Goal: Information Seeking & Learning: Understand process/instructions

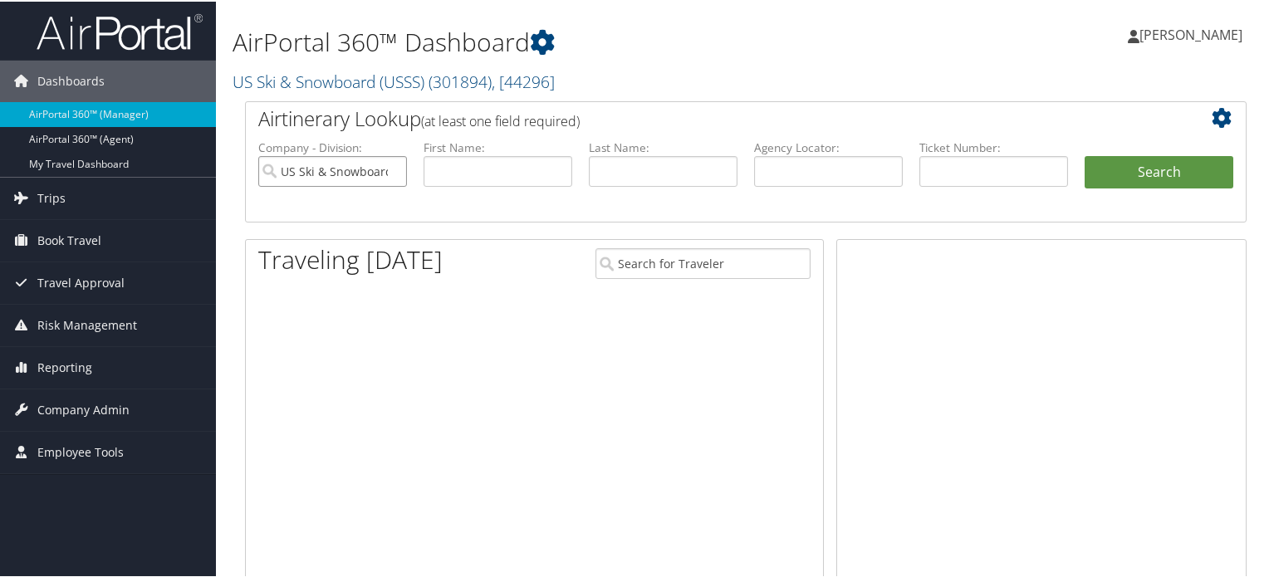
click at [395, 169] on input "US Ski & Snowboard (USSS)" at bounding box center [332, 169] width 149 height 31
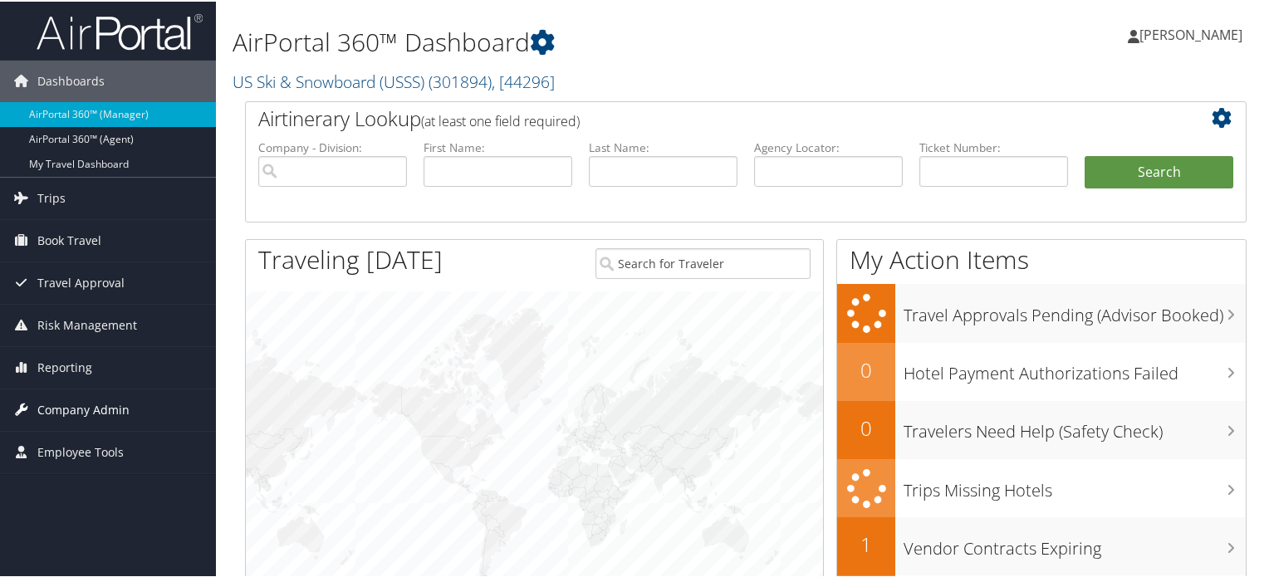
click at [82, 411] on span "Company Admin" at bounding box center [83, 409] width 92 height 42
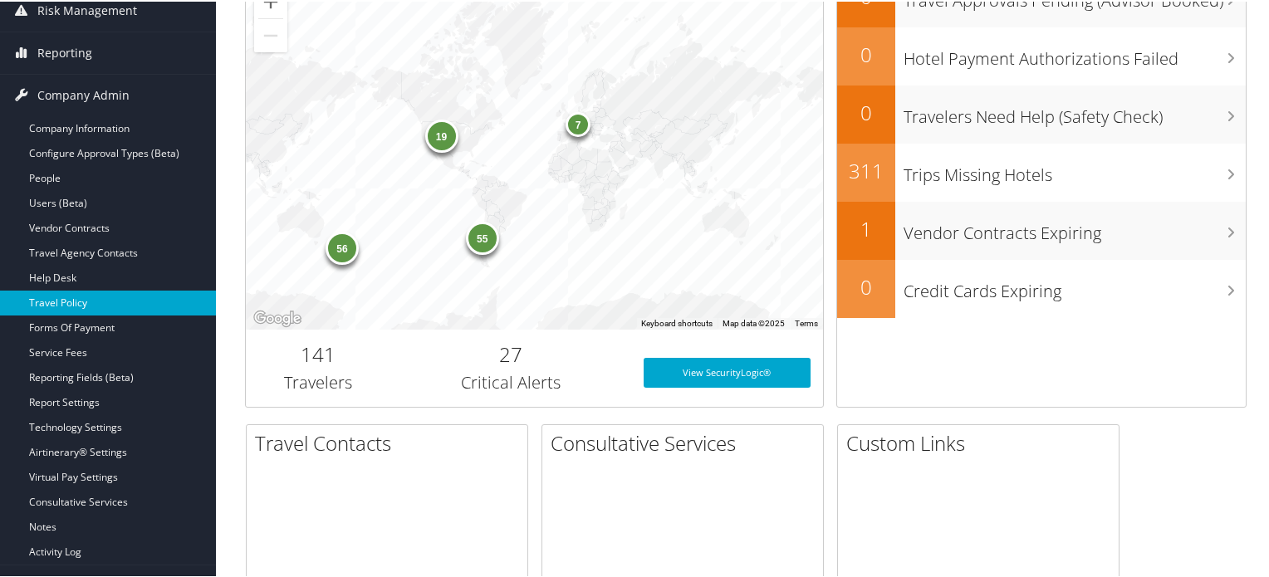
scroll to position [332, 0]
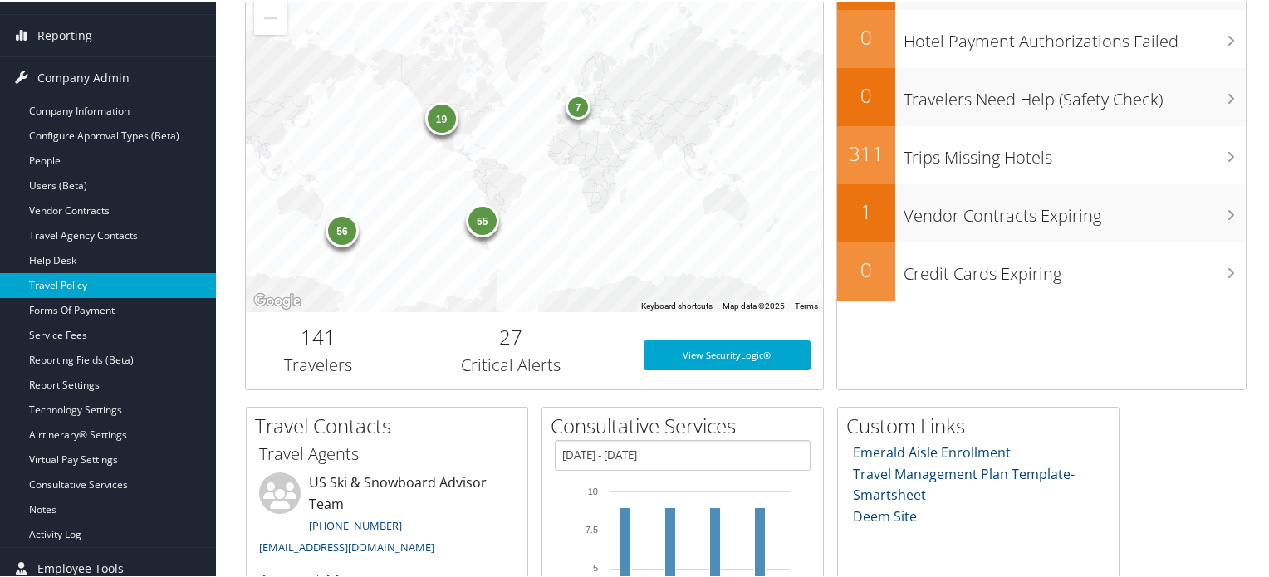
click at [71, 286] on link "Travel Policy" at bounding box center [108, 284] width 216 height 25
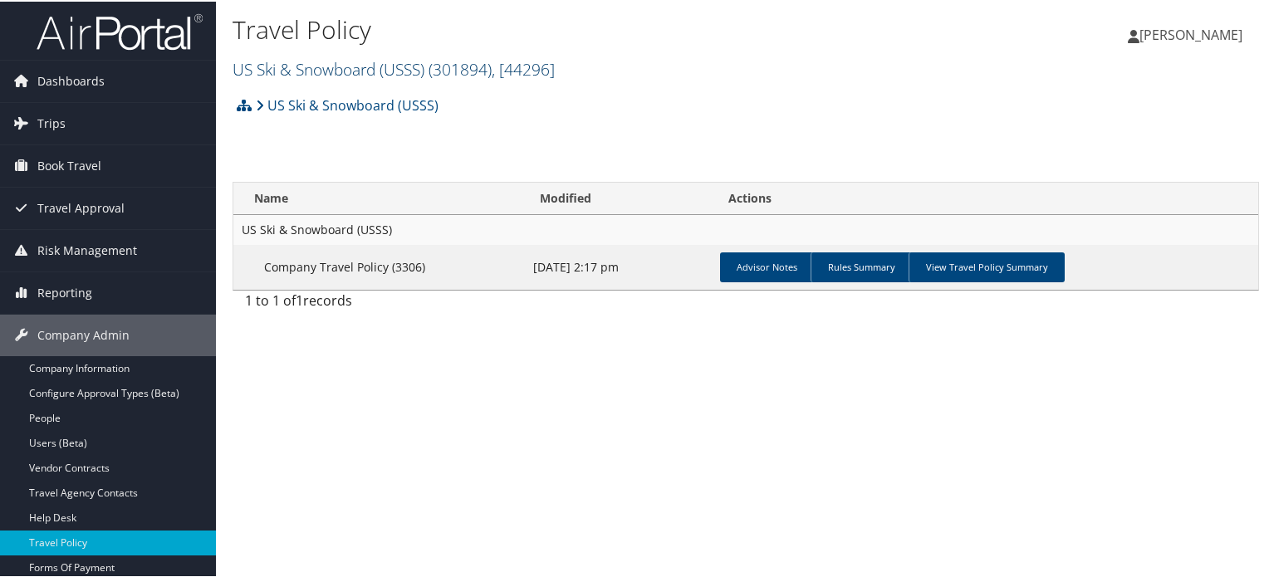
click at [545, 72] on span ", [ 44296 ]" at bounding box center [523, 67] width 63 height 22
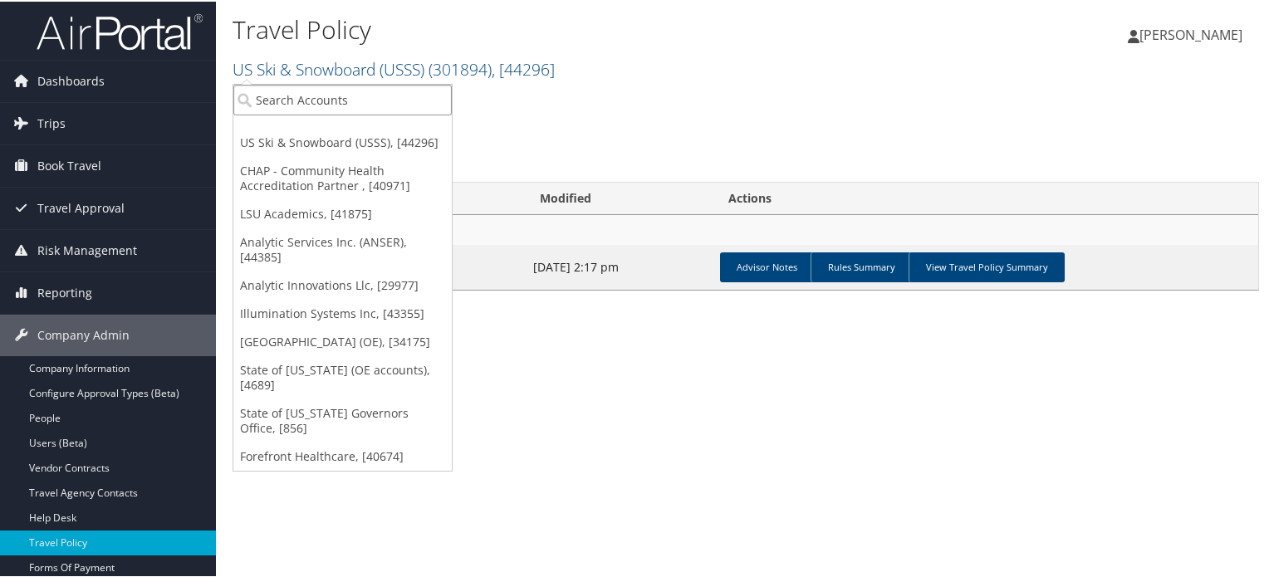
click at [342, 92] on input "search" at bounding box center [342, 98] width 218 height 31
click at [331, 94] on input "search" at bounding box center [342, 98] width 218 height 31
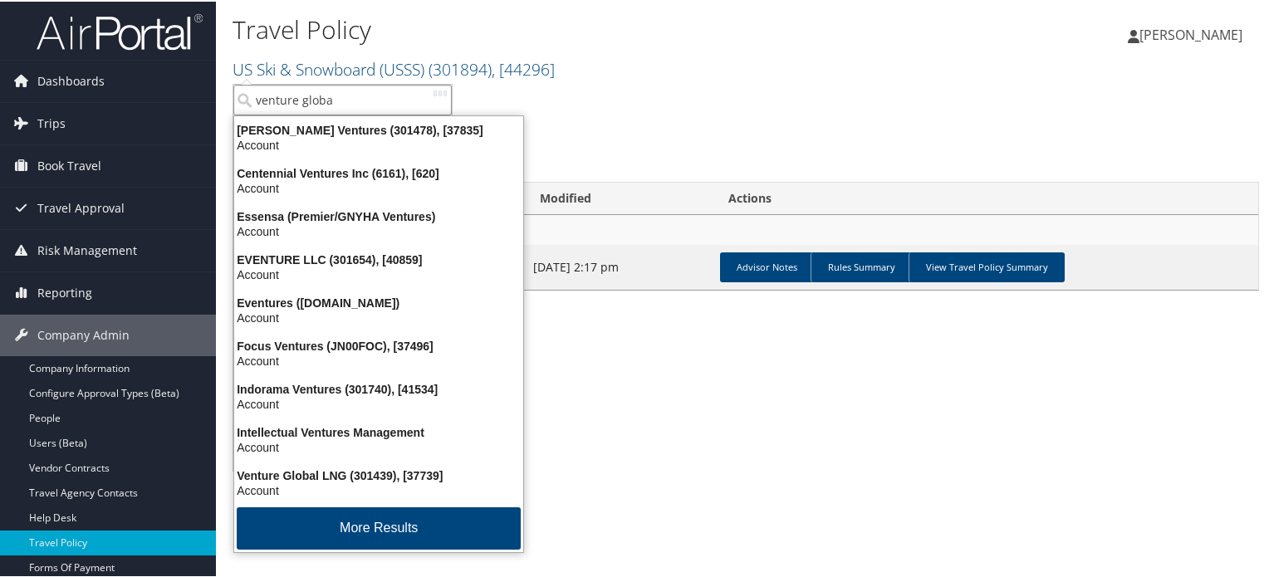
type input "venture global"
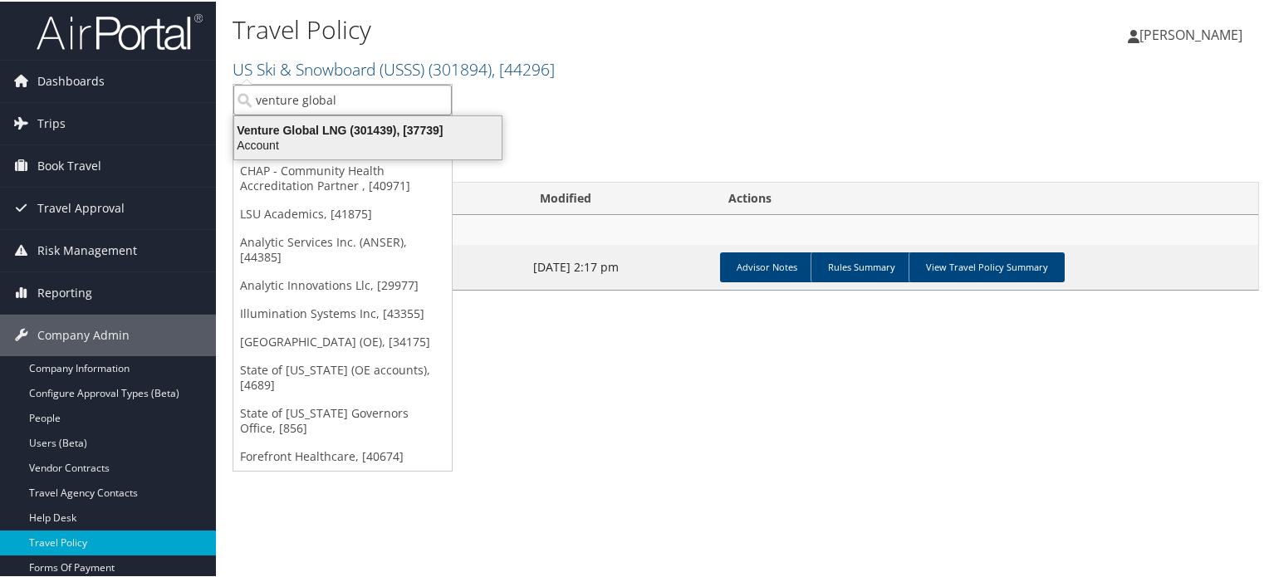
click at [302, 128] on div "Venture Global LNG (301439), [37739]" at bounding box center [367, 128] width 287 height 15
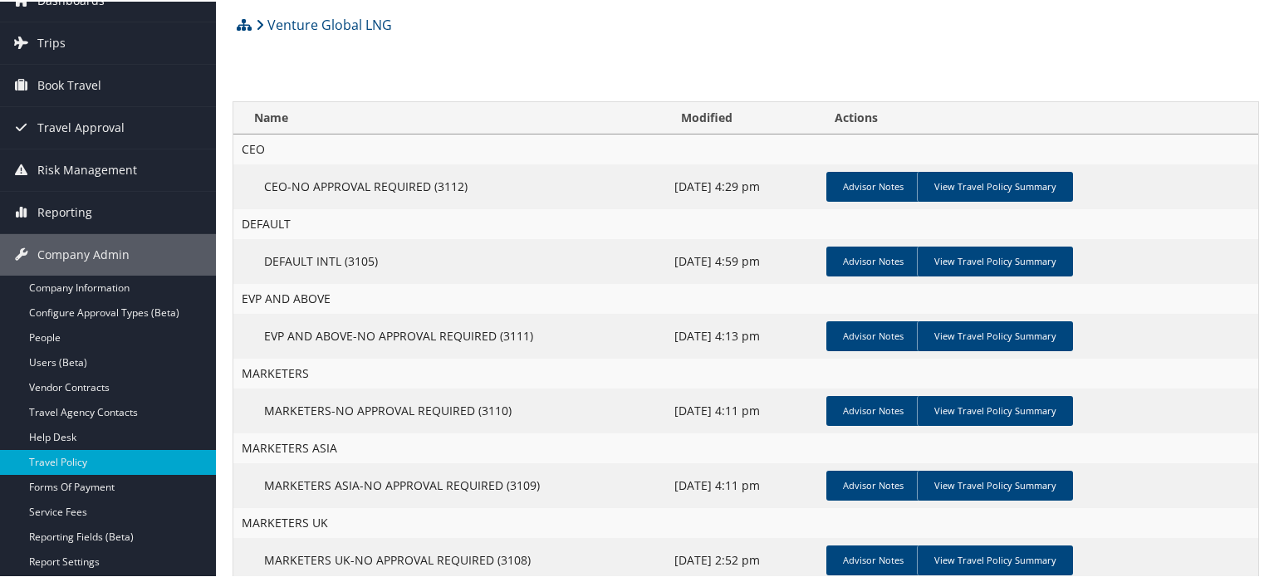
scroll to position [83, 0]
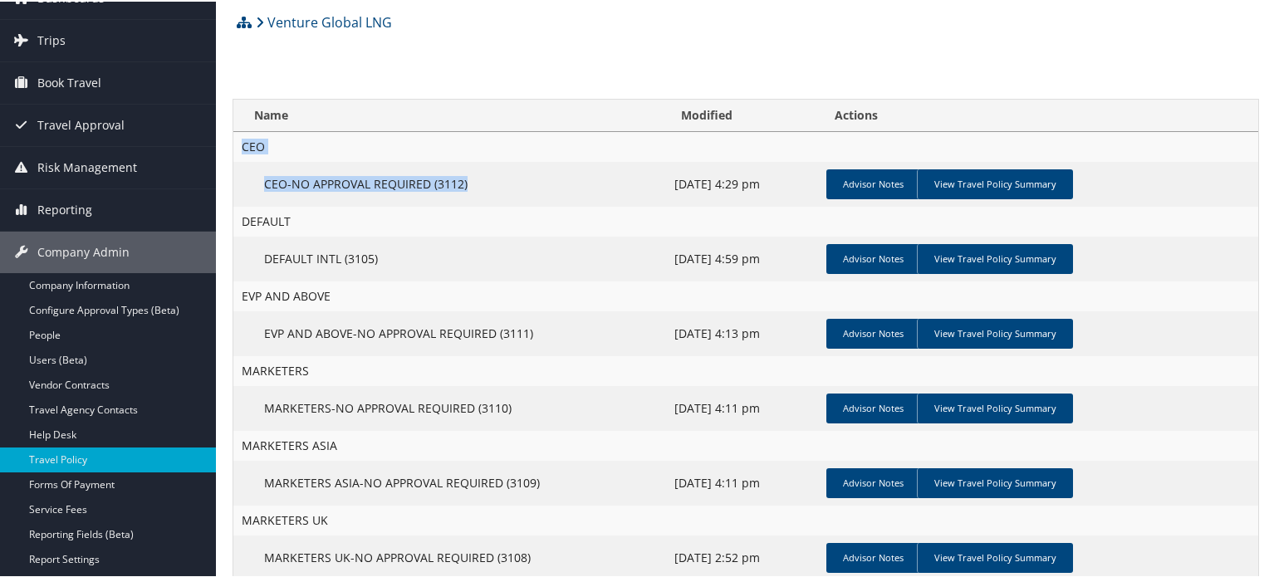
drag, startPoint x: 244, startPoint y: 145, endPoint x: 482, endPoint y: 196, distance: 242.9
click at [482, 196] on tbody "CEO CEO-NO APPROVAL REQUIRED (3112) [DATE] 4:29 pm Advisor Notes View Travel Po…" at bounding box center [745, 504] width 1025 height 748
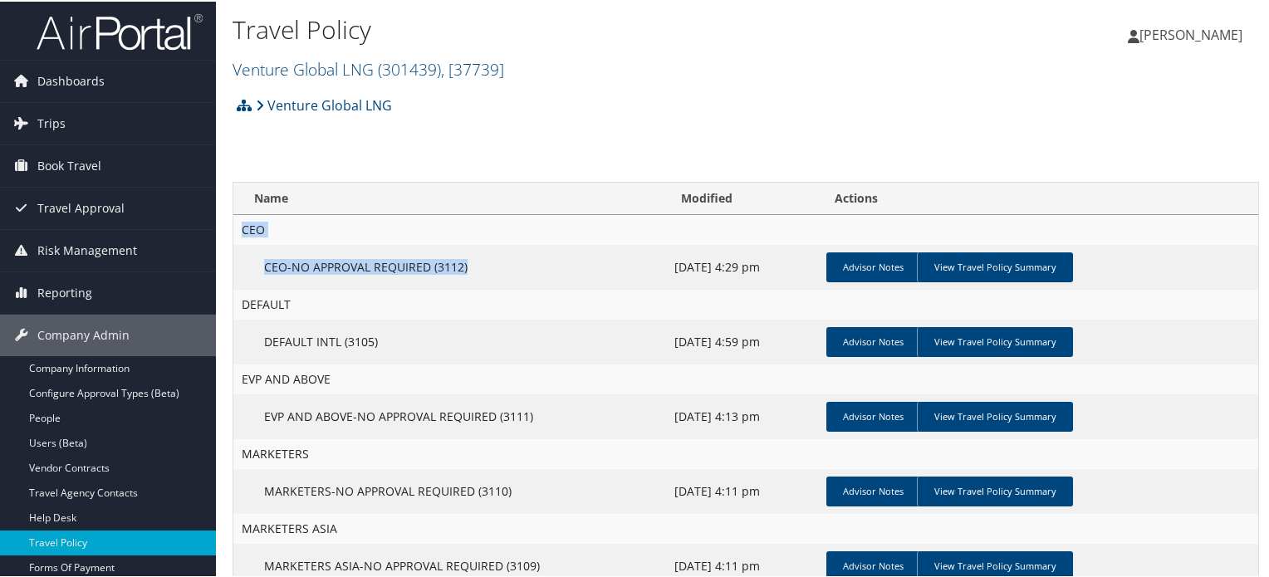
scroll to position [414, 0]
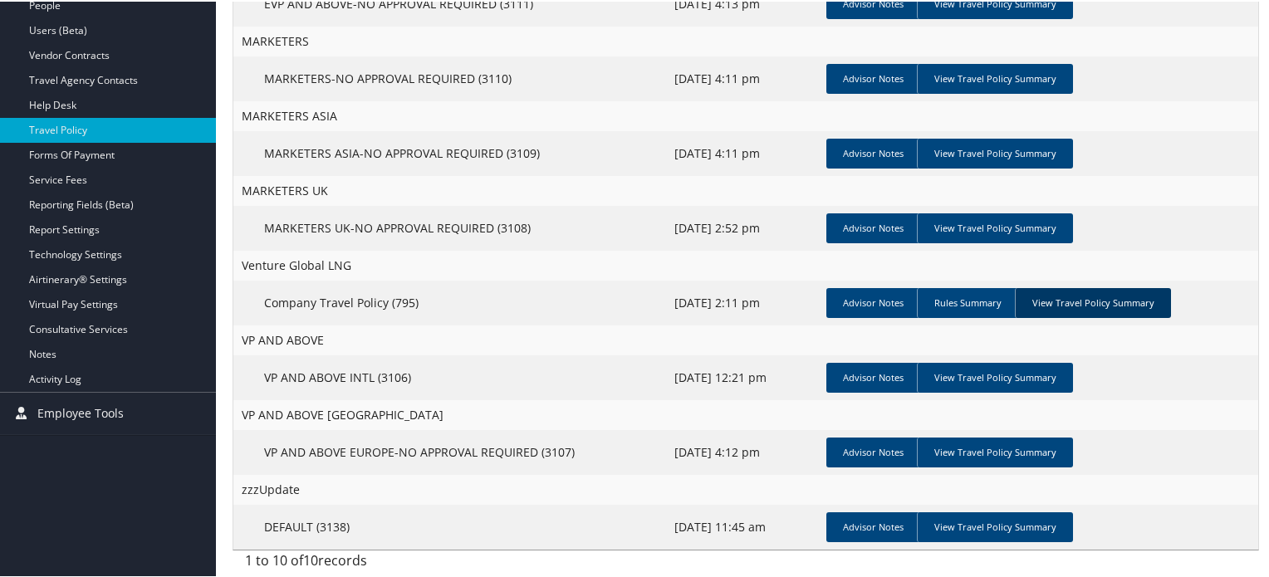
click at [1101, 305] on link "View Travel Policy Summary" at bounding box center [1093, 302] width 156 height 30
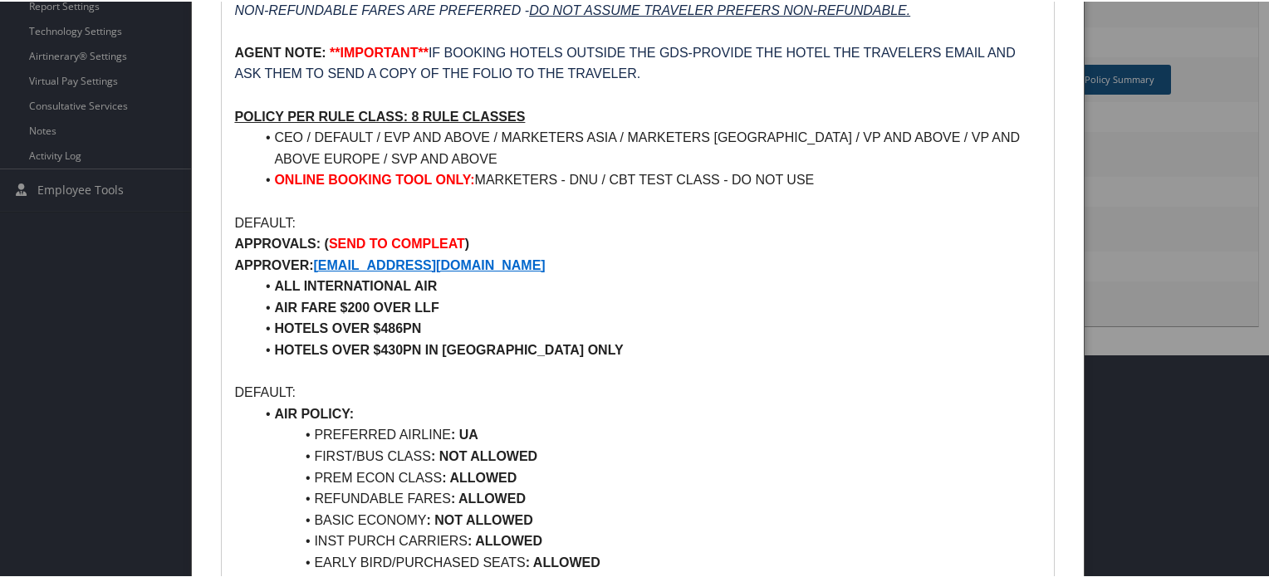
scroll to position [746, 0]
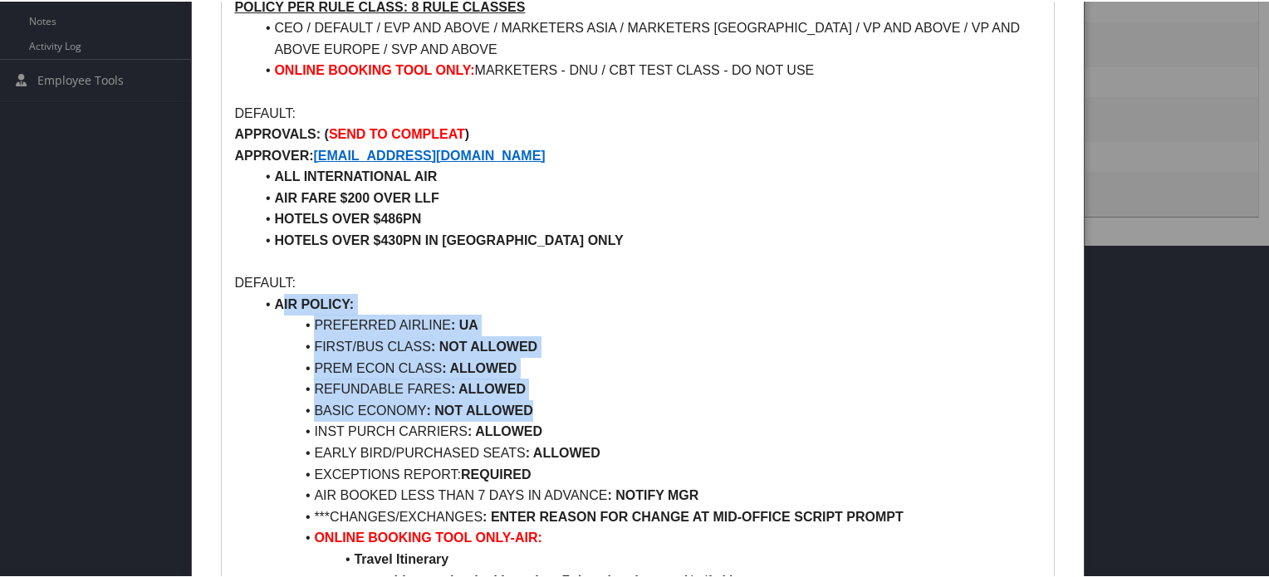
drag, startPoint x: 282, startPoint y: 296, endPoint x: 631, endPoint y: 407, distance: 366.2
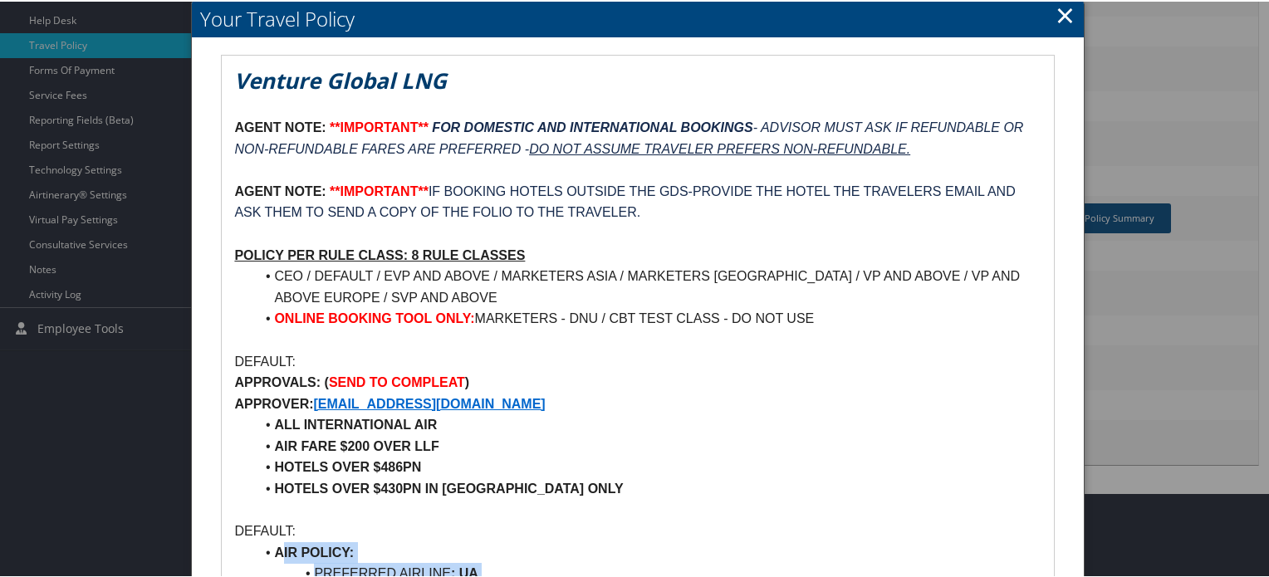
scroll to position [497, 0]
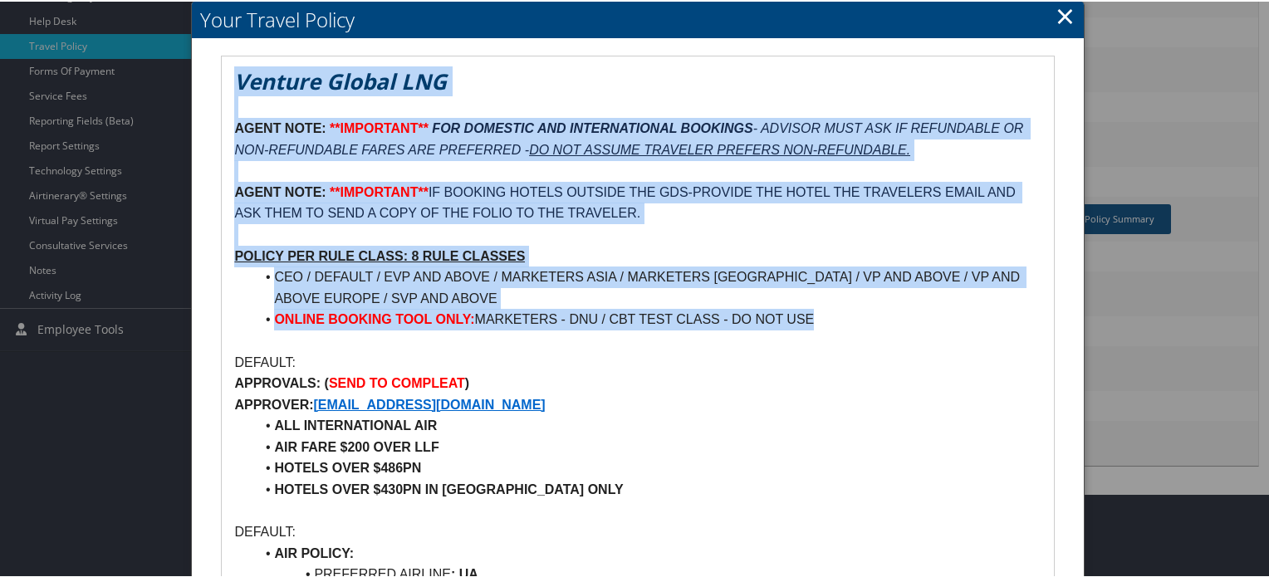
drag, startPoint x: 239, startPoint y: 81, endPoint x: 904, endPoint y: 309, distance: 702.6
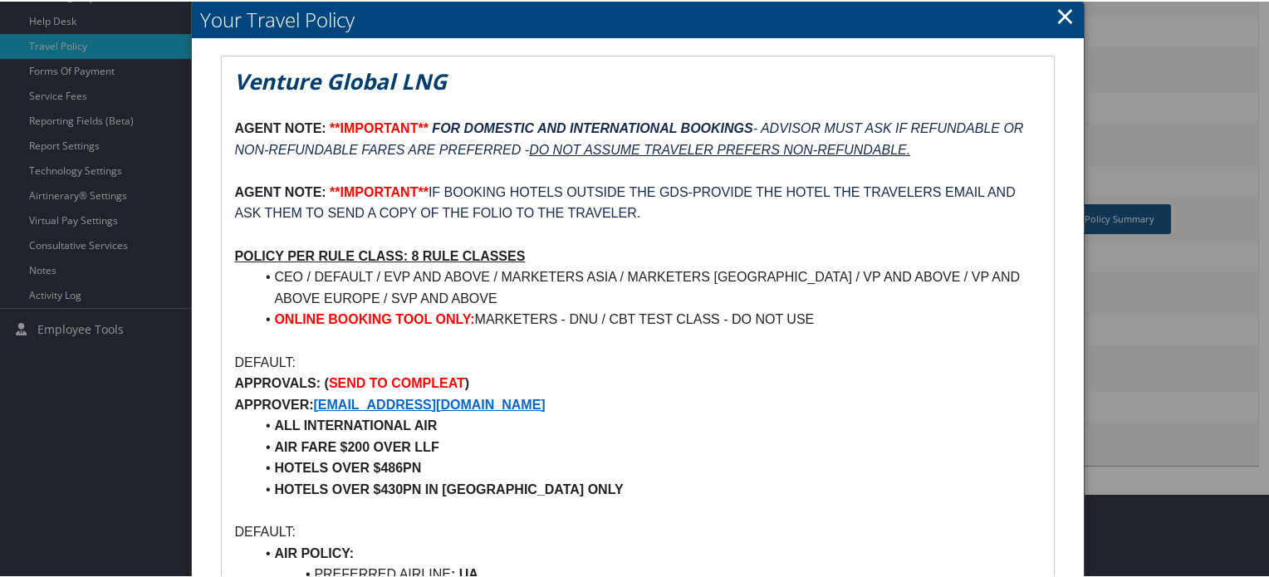
click at [738, 450] on li "AIR FARE $200 OVER LLF" at bounding box center [647, 446] width 787 height 22
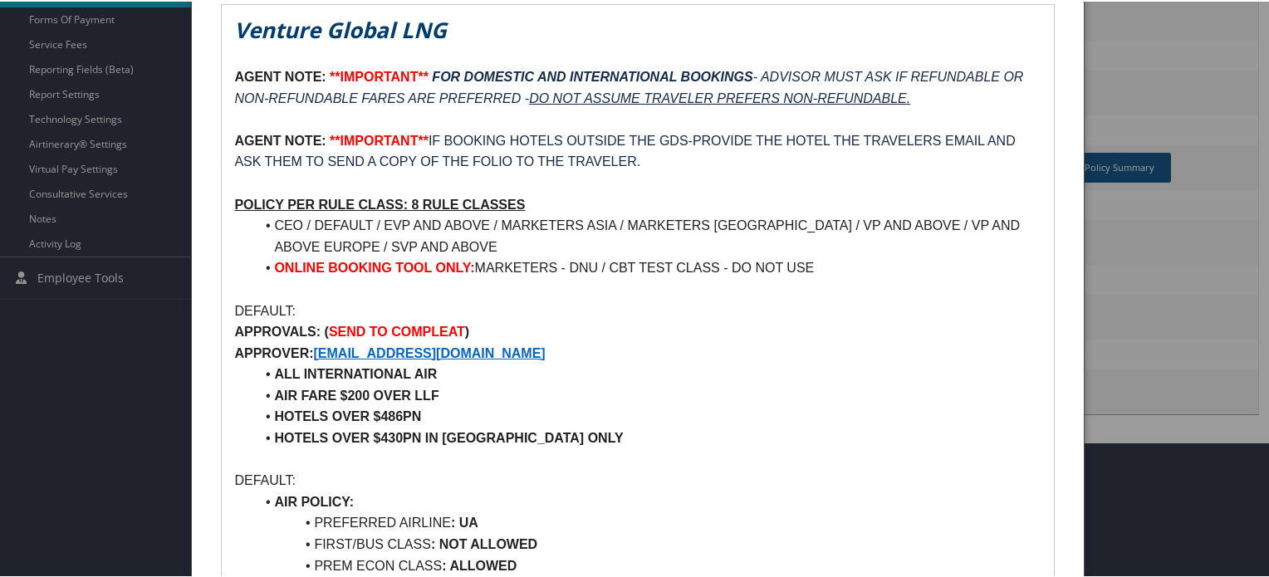
scroll to position [580, 0]
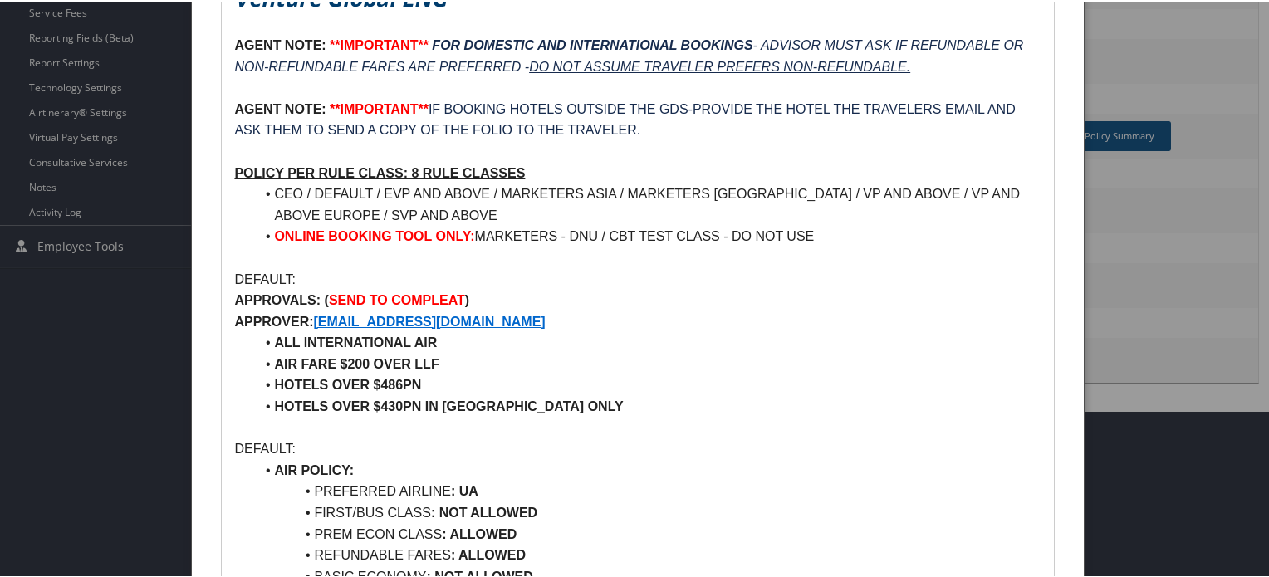
click at [251, 276] on p "DEFAULT:" at bounding box center [637, 278] width 806 height 22
click at [669, 380] on li "HOTELS OVER $486PN" at bounding box center [647, 384] width 787 height 22
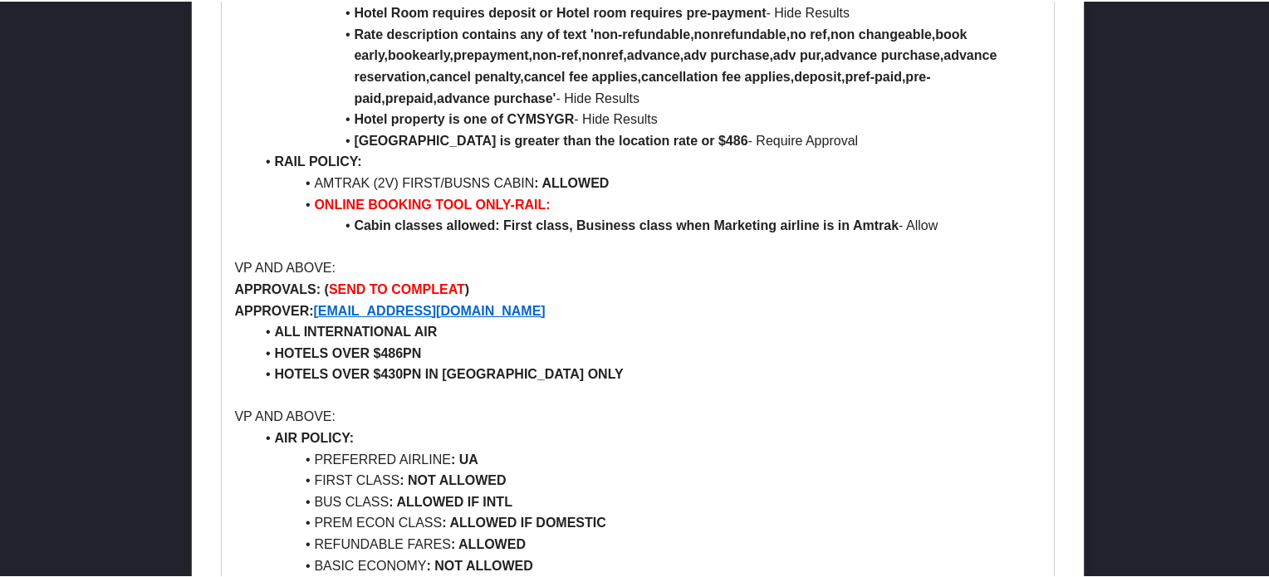
scroll to position [2075, 0]
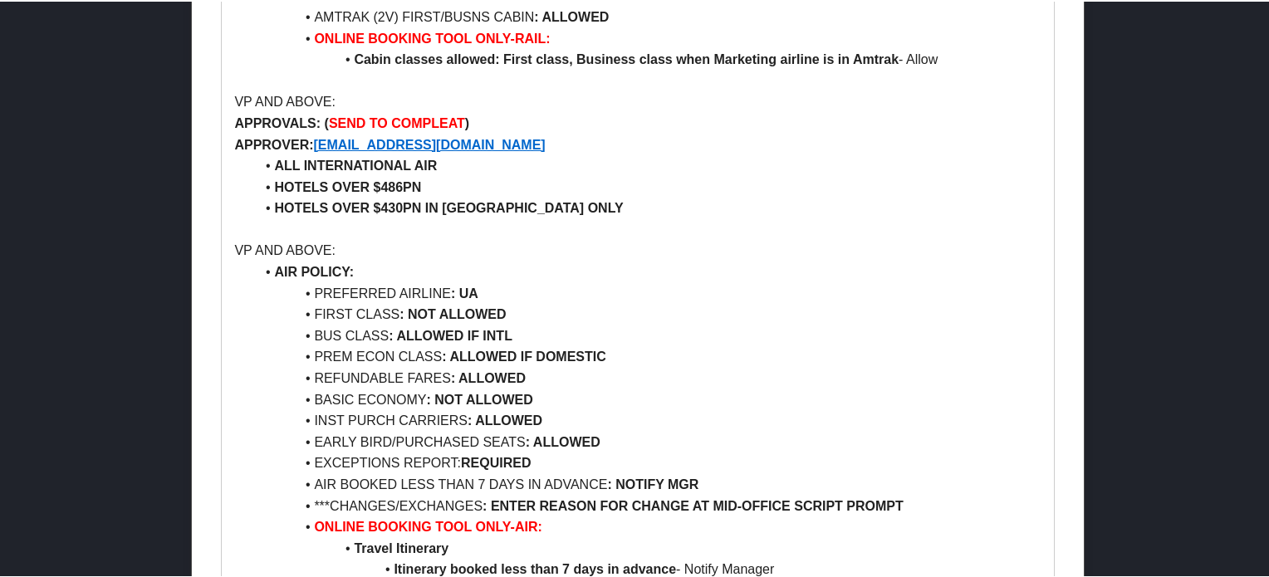
click at [277, 103] on p "VP AND ABOVE:" at bounding box center [637, 101] width 806 height 22
click at [279, 238] on p "VP AND ABOVE:" at bounding box center [637, 249] width 806 height 22
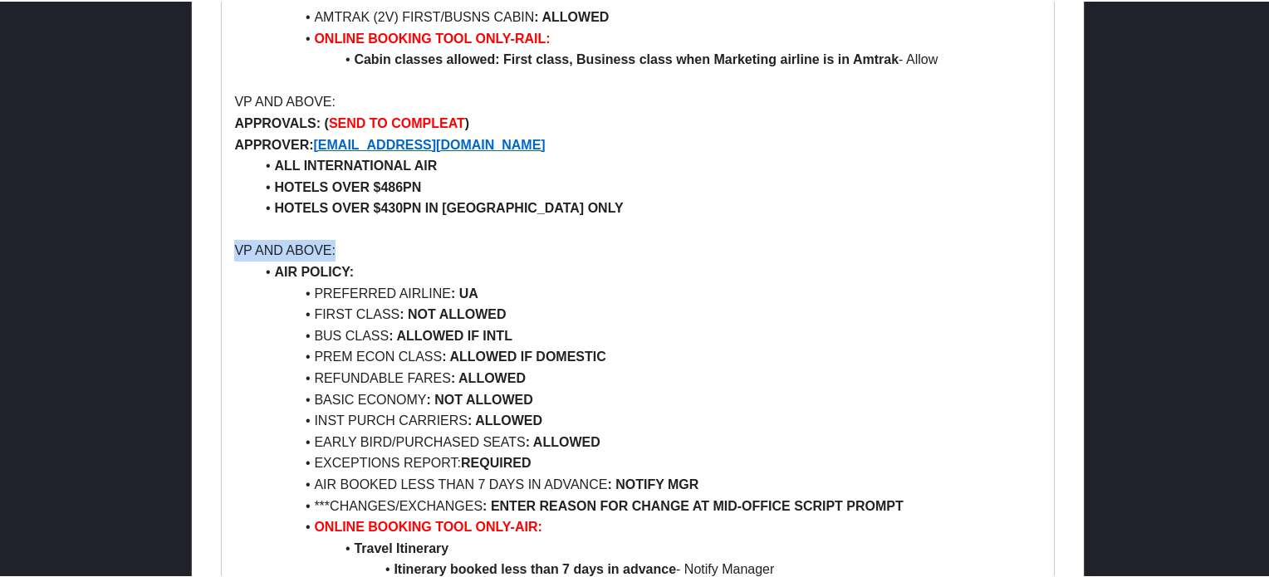
click at [279, 238] on p "VP AND ABOVE:" at bounding box center [637, 249] width 806 height 22
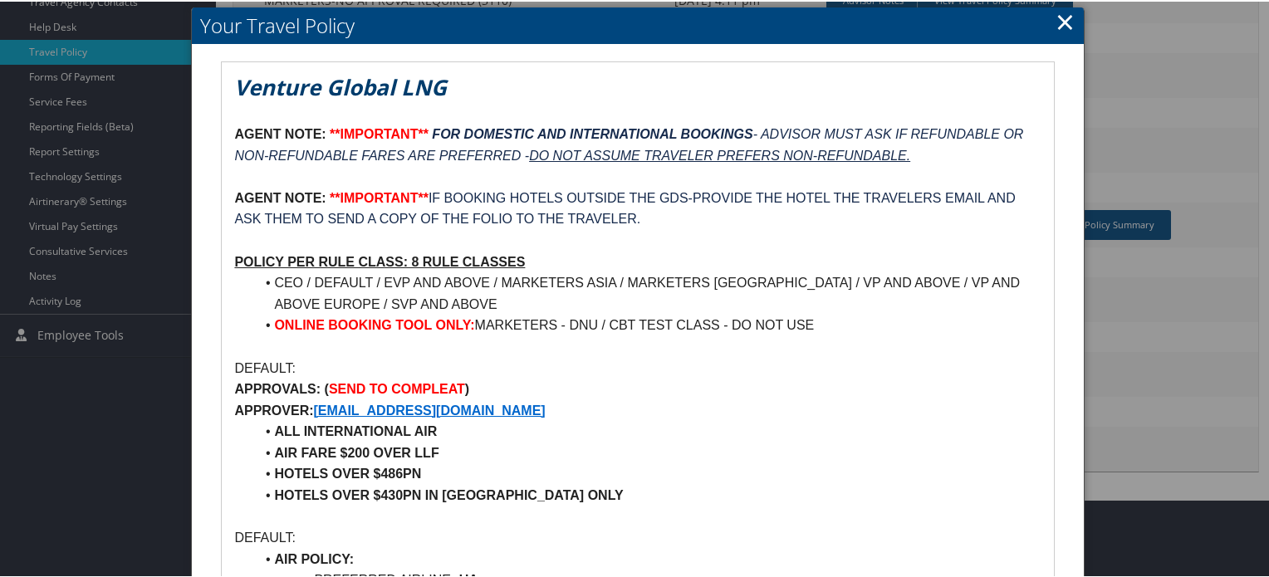
scroll to position [663, 0]
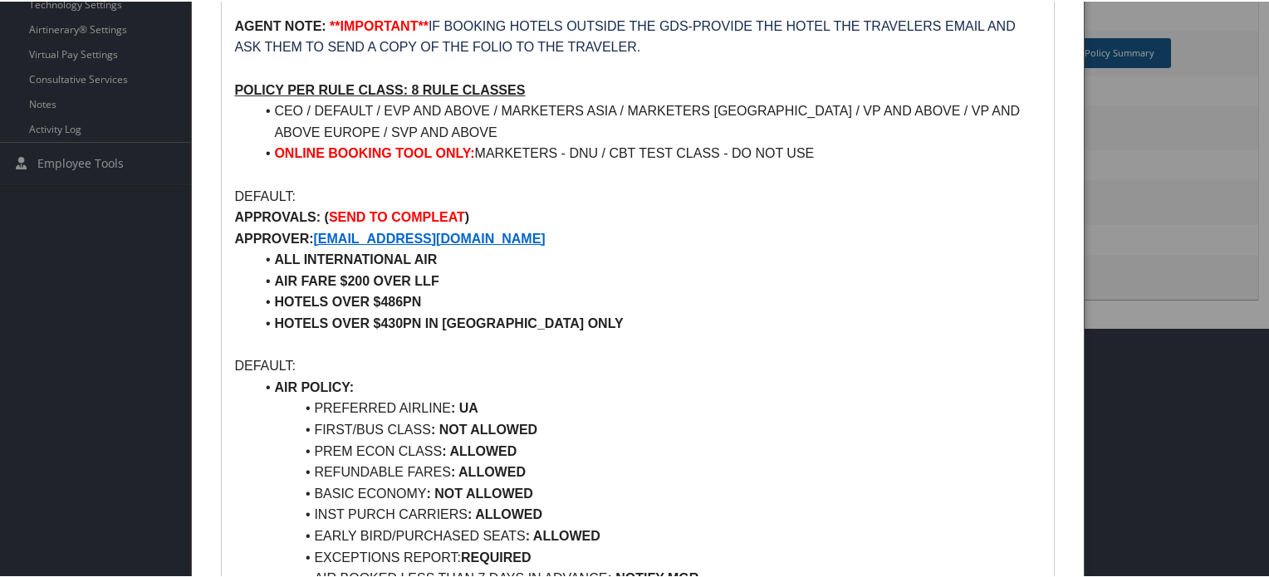
drag, startPoint x: 235, startPoint y: 193, endPoint x: 724, endPoint y: 547, distance: 603.7
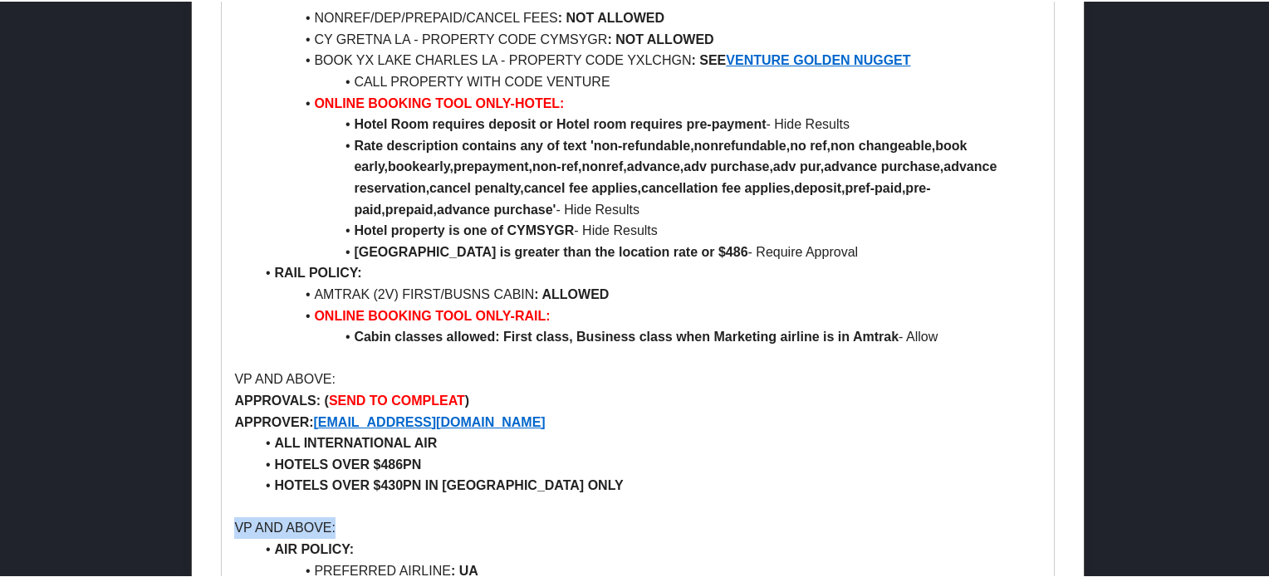
scroll to position [1826, 0]
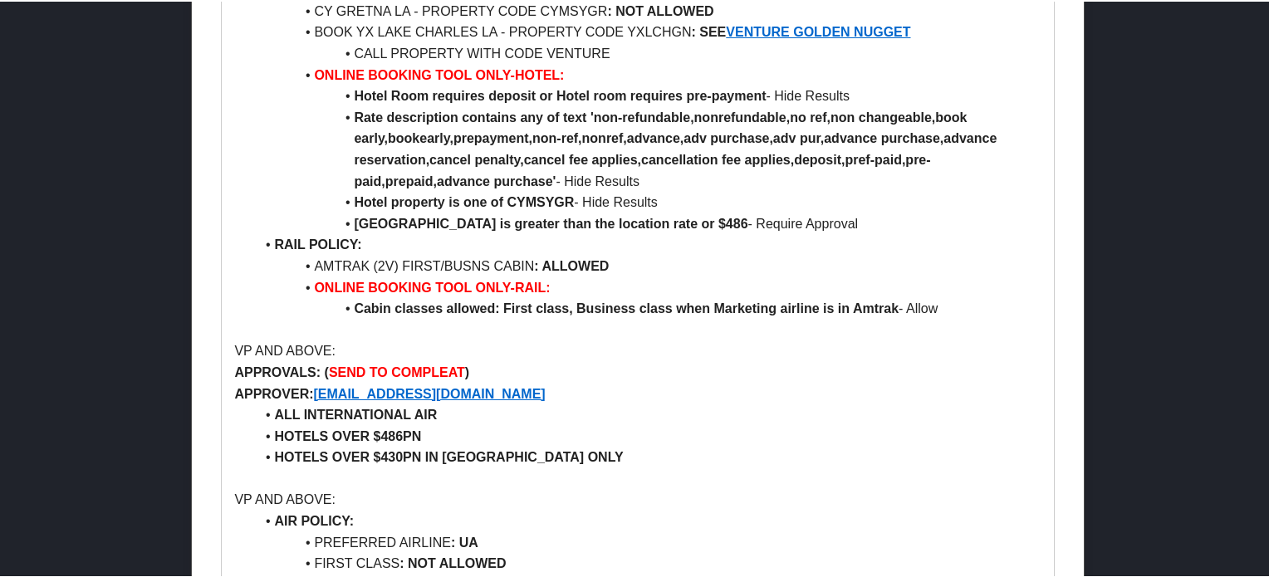
click at [288, 345] on p "VP AND ABOVE:" at bounding box center [637, 350] width 806 height 22
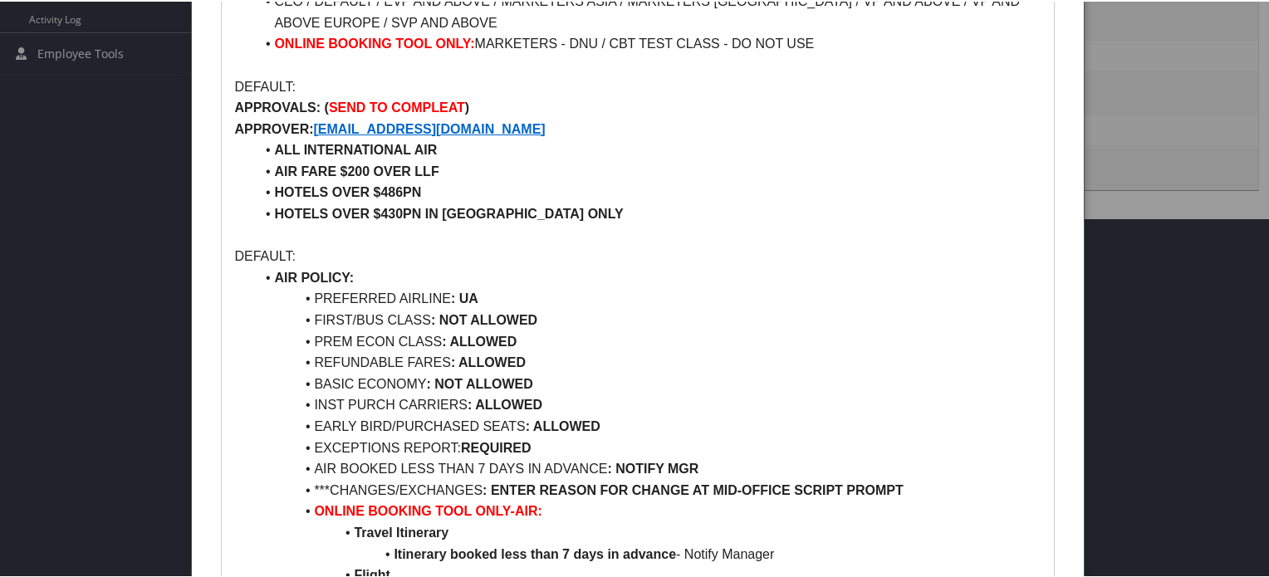
scroll to position [912, 0]
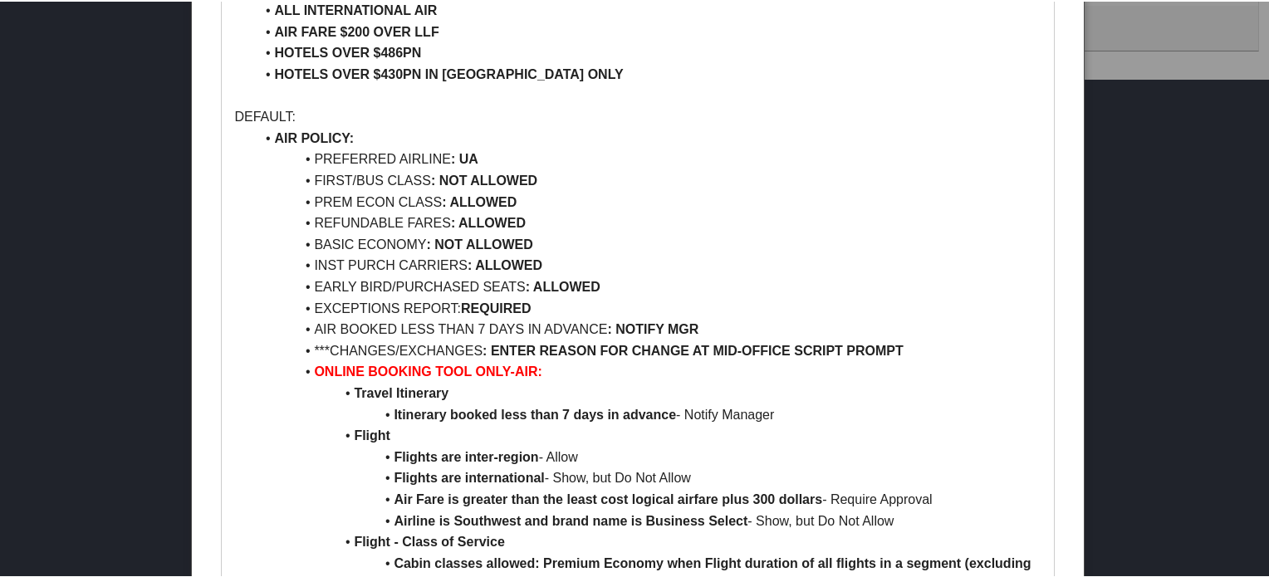
drag, startPoint x: 432, startPoint y: 183, endPoint x: 544, endPoint y: 183, distance: 112.1
click at [544, 183] on li "FIRST/BUS CLASS : NOT ALLOWED" at bounding box center [647, 180] width 787 height 22
click at [365, 199] on li "PREM ECON CLASS : ALLOWED" at bounding box center [647, 201] width 787 height 22
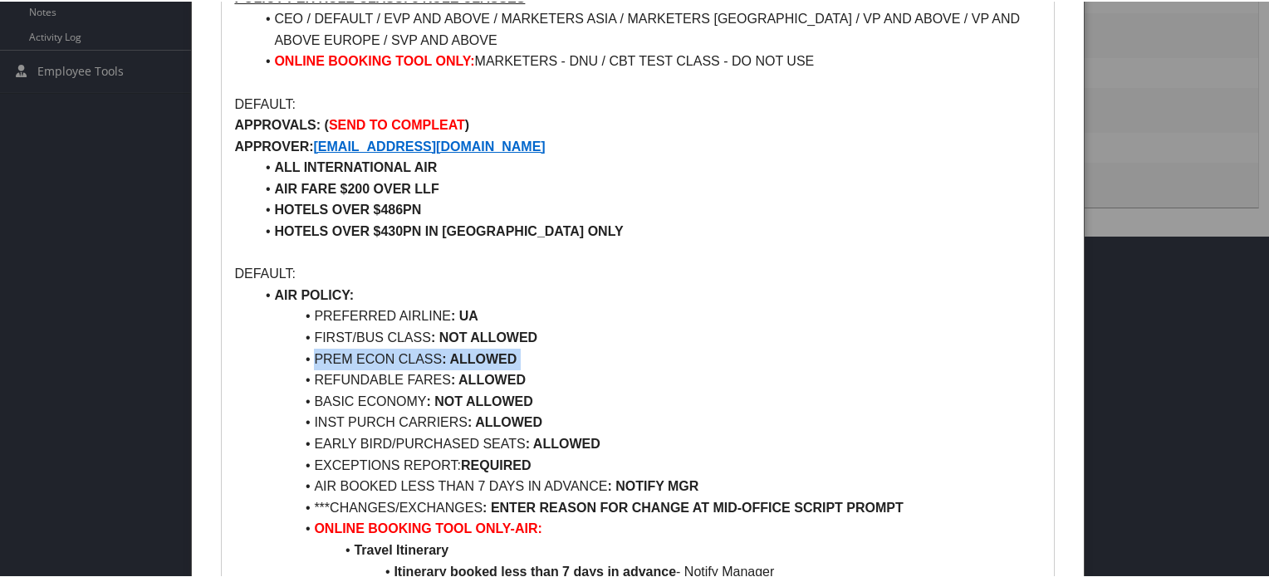
scroll to position [746, 0]
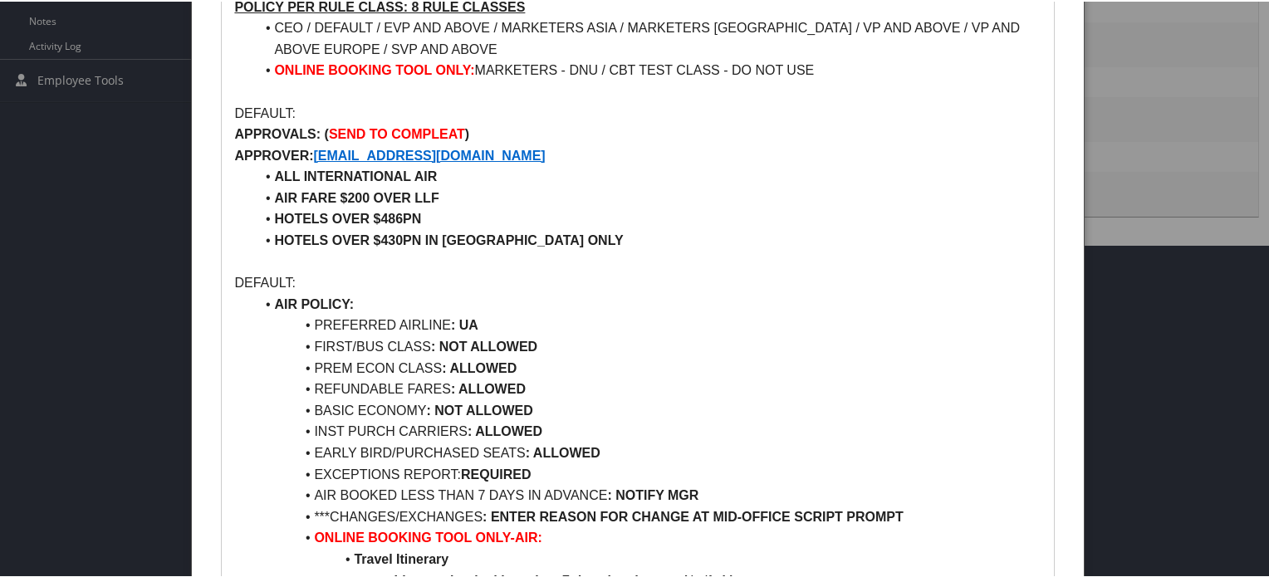
click at [249, 126] on strong "APPROVALS:" at bounding box center [277, 132] width 86 height 14
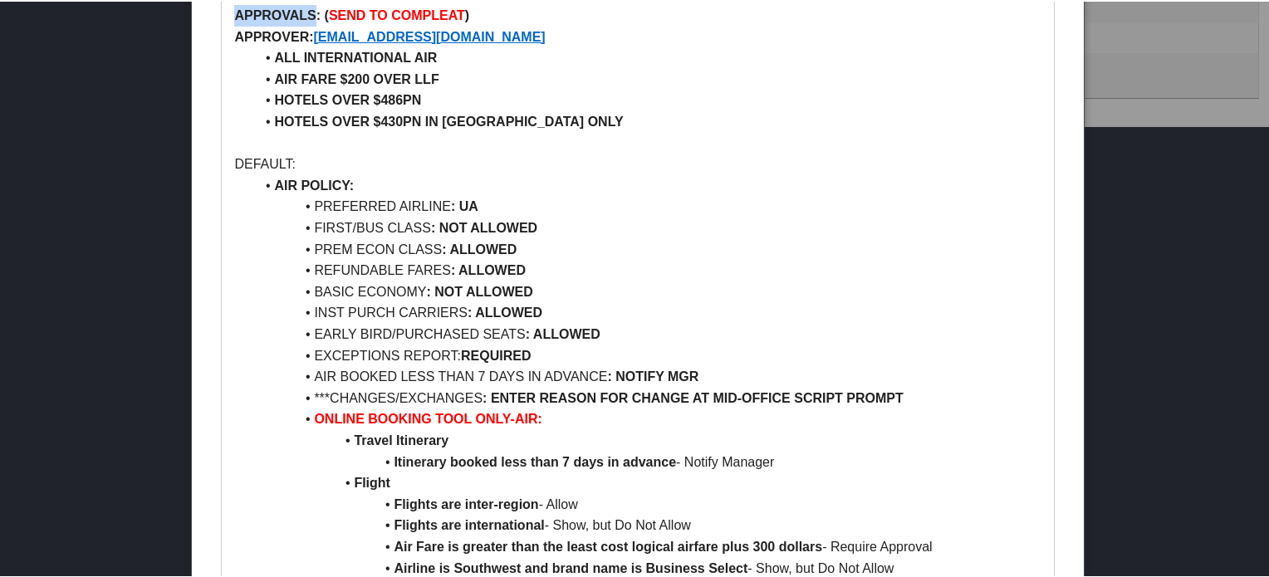
scroll to position [829, 0]
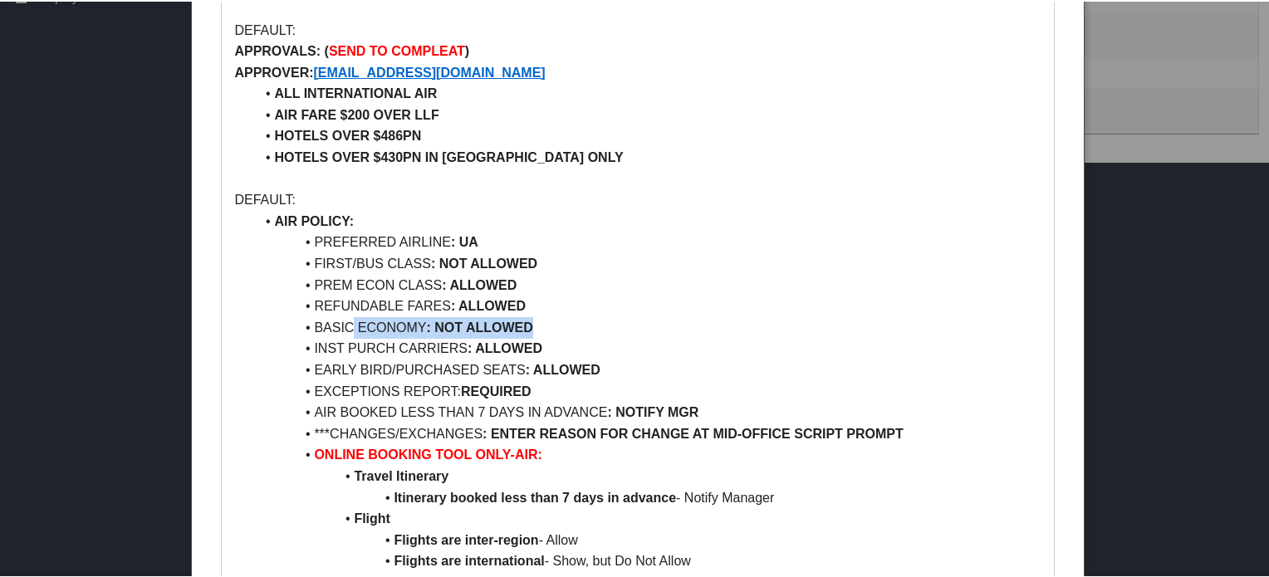
drag, startPoint x: 349, startPoint y: 321, endPoint x: 532, endPoint y: 317, distance: 183.6
click at [532, 317] on li "BASIC ECONOMY : NOT ALLOWED" at bounding box center [647, 327] width 787 height 22
click at [615, 316] on li "BASIC ECONOMY : NOT ALLOWED" at bounding box center [647, 327] width 787 height 22
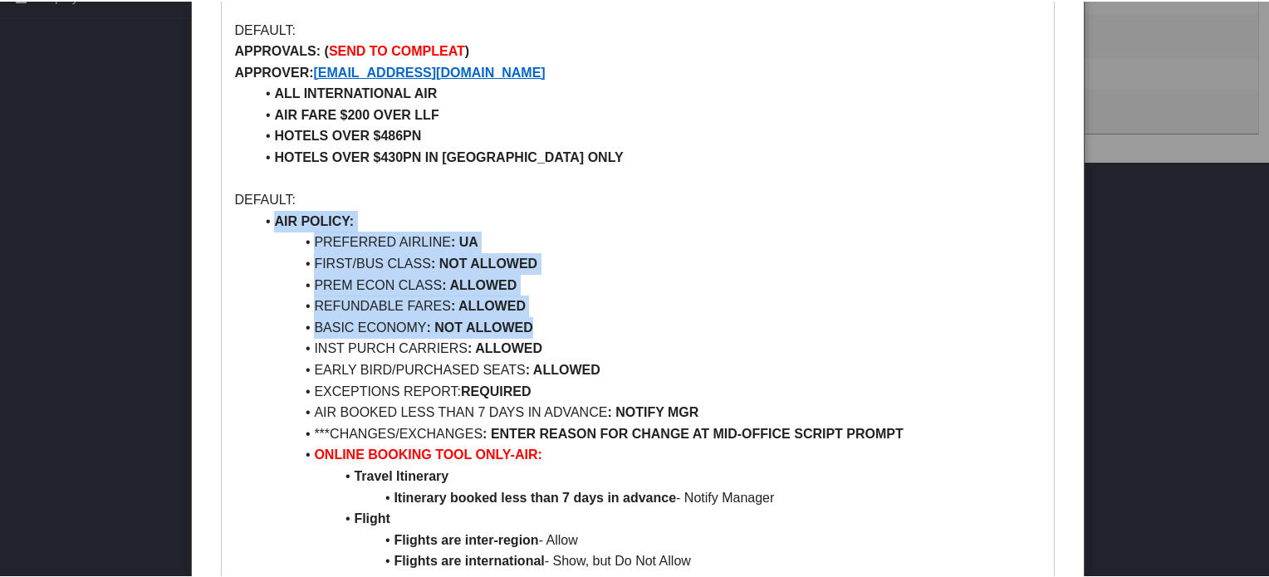
drag, startPoint x: 551, startPoint y: 324, endPoint x: 277, endPoint y: 219, distance: 293.4
click at [654, 333] on li "BASIC ECONOMY : NOT ALLOWED" at bounding box center [647, 327] width 787 height 22
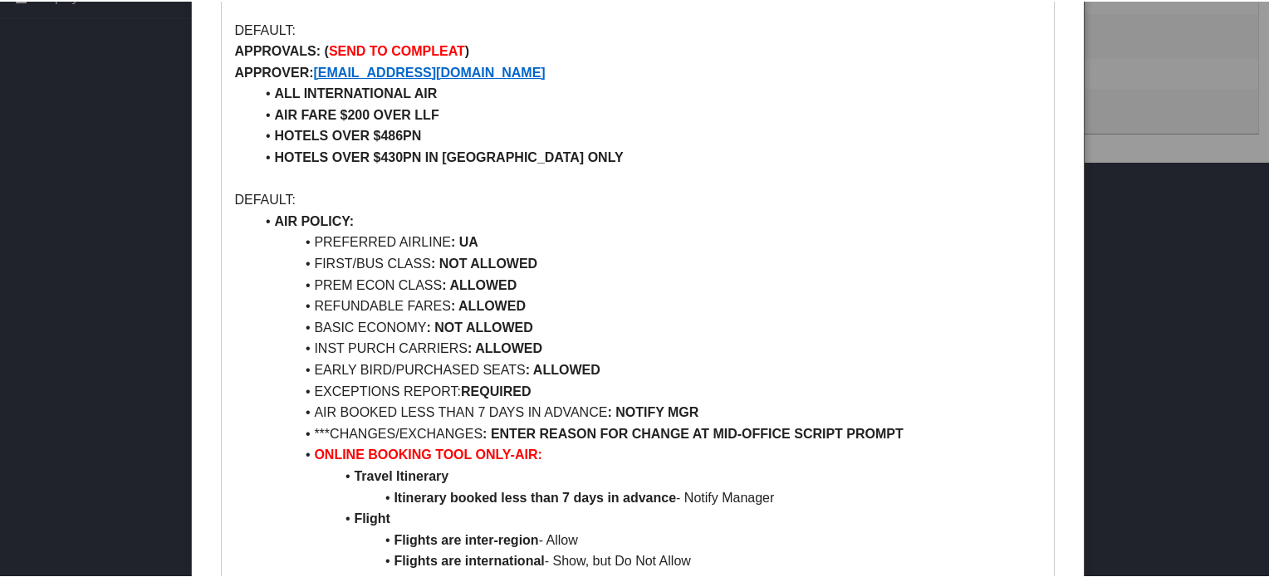
click at [402, 321] on li "BASIC ECONOMY : NOT ALLOWED" at bounding box center [647, 327] width 787 height 22
click at [412, 331] on li "BASIC ECONOMY : NOT ALLOWED" at bounding box center [647, 327] width 787 height 22
click at [465, 331] on strong ": NOT ALLOWED" at bounding box center [480, 326] width 106 height 14
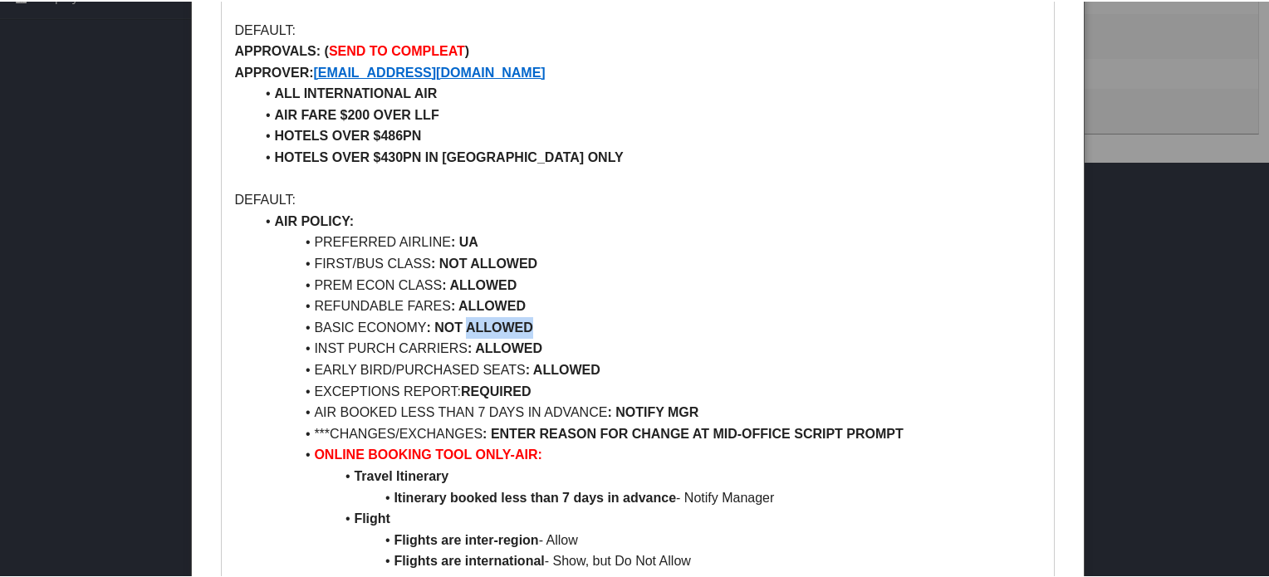
click at [465, 330] on strong ": NOT ALLOWED" at bounding box center [480, 326] width 106 height 14
click at [379, 327] on li "BASIC ECONOMY : NOT ALLOWED" at bounding box center [647, 327] width 787 height 22
click at [464, 325] on strong ": NOT ALLOWED" at bounding box center [480, 326] width 106 height 14
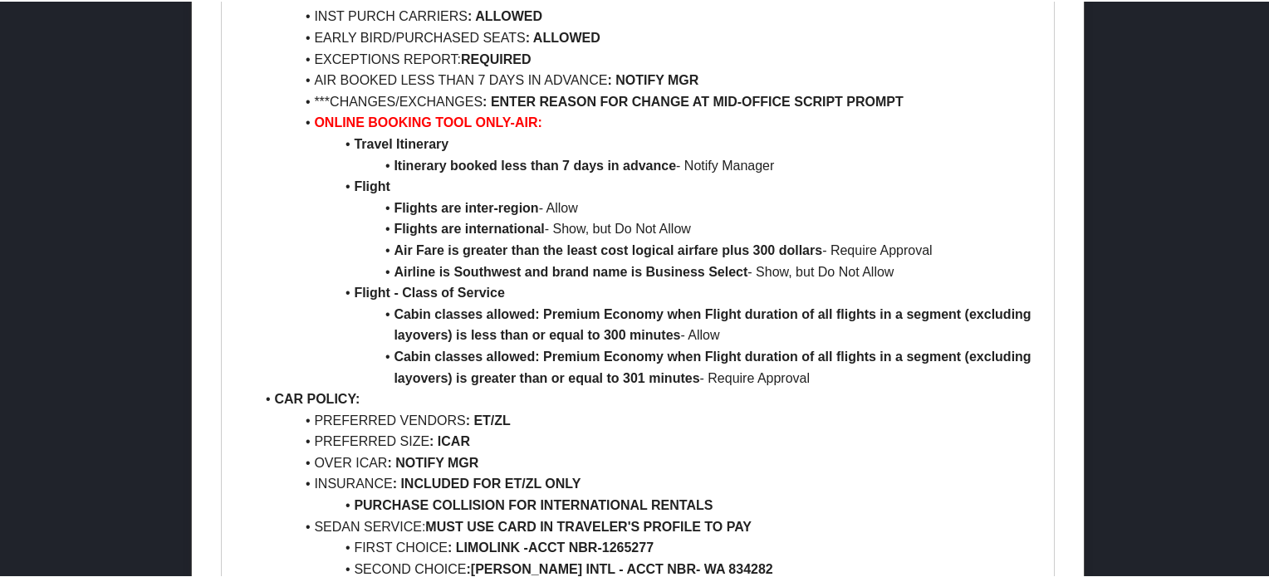
scroll to position [1327, 0]
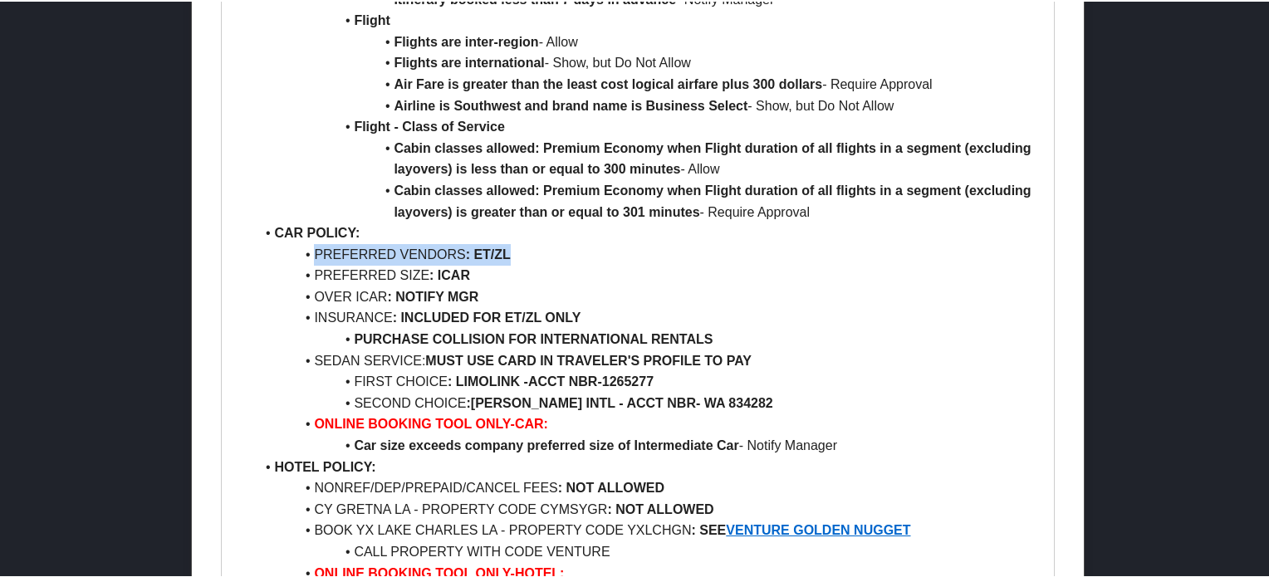
drag, startPoint x: 310, startPoint y: 257, endPoint x: 508, endPoint y: 256, distance: 198.5
click at [508, 256] on li "PREFERRED VENDORS : ET/ZL" at bounding box center [647, 254] width 787 height 22
drag, startPoint x: 331, startPoint y: 294, endPoint x: 347, endPoint y: 295, distance: 15.8
click at [347, 295] on li "OVER ICAR : NOTIFY MGR" at bounding box center [647, 296] width 787 height 22
click at [349, 277] on li "PREFERRED SIZE : ICAR" at bounding box center [647, 274] width 787 height 22
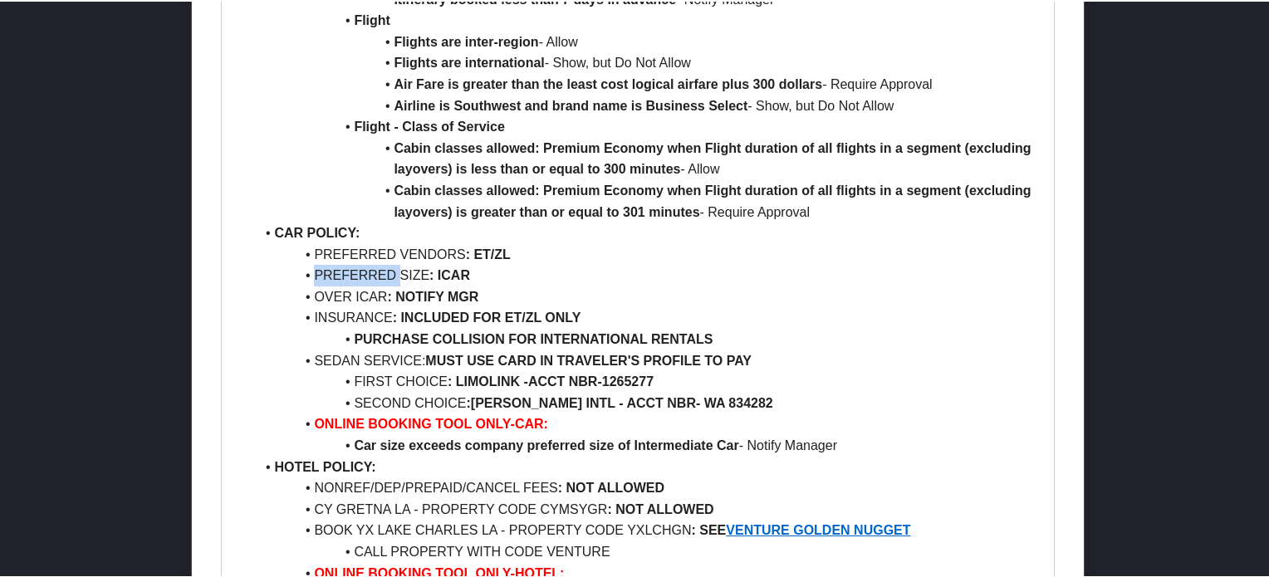
click at [349, 277] on li "PREFERRED SIZE : ICAR" at bounding box center [647, 274] width 787 height 22
click at [472, 273] on li "PREFERRED SIZE : ICAR" at bounding box center [647, 274] width 787 height 22
drag, startPoint x: 496, startPoint y: 273, endPoint x: 319, endPoint y: 253, distance: 178.0
click at [319, 253] on ul "AIR POLICY: PREFERRED AIRLINE : UA FIRST/BUS CLASS : NOT ALLOWED PREM ECON CLAS…" at bounding box center [637, 263] width 806 height 1105
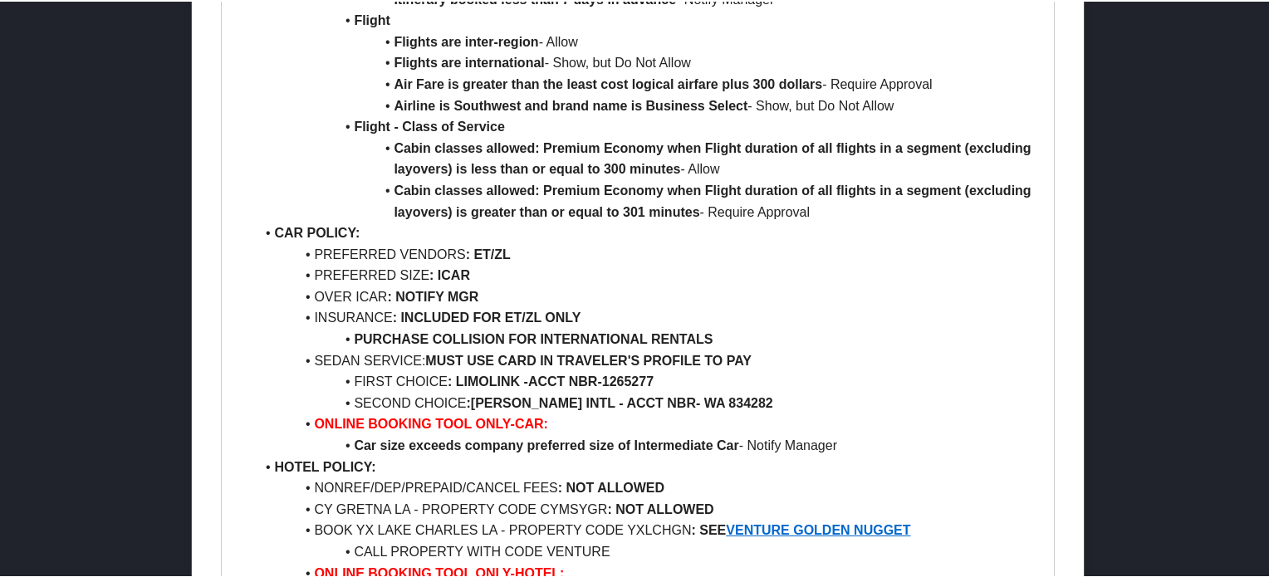
click at [355, 292] on li "OVER ICAR : NOTIFY MGR" at bounding box center [647, 296] width 787 height 22
click at [446, 292] on strong ": NOTIFY MGR" at bounding box center [432, 295] width 91 height 14
click at [682, 366] on li "SEDAN SERVICE: MUST USE CARD IN TRAVELER'S PROFILE TO PAY" at bounding box center [647, 360] width 787 height 22
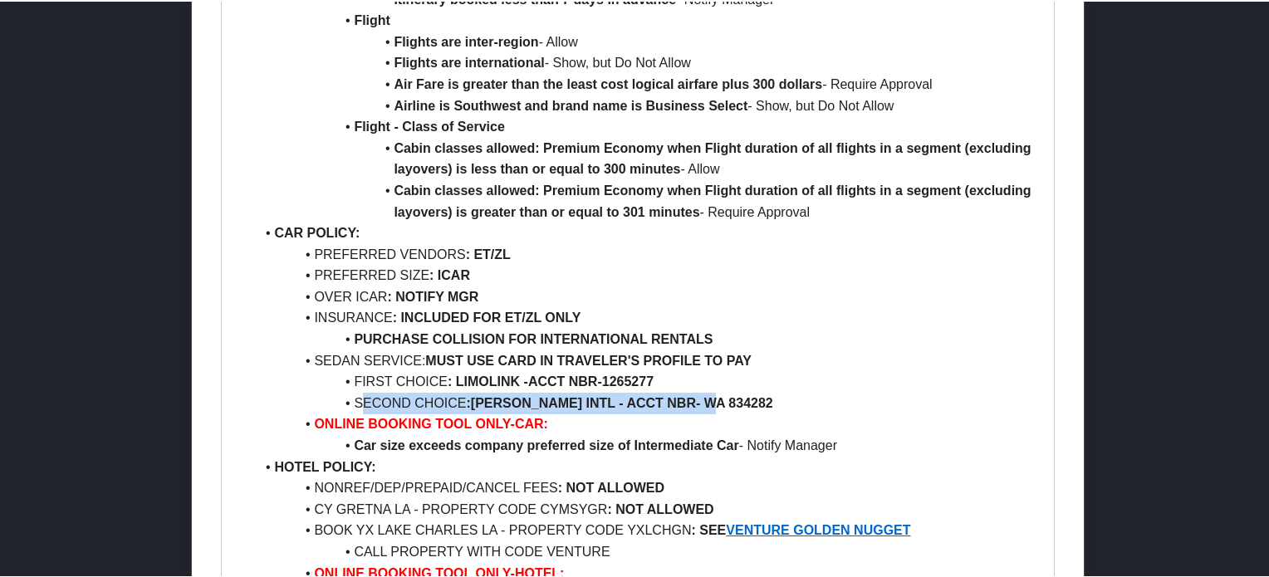
drag, startPoint x: 365, startPoint y: 401, endPoint x: 718, endPoint y: 391, distance: 352.3
click at [718, 391] on li "SECOND CHOICE : [PERSON_NAME] INTL - ACCT NBR- WA 834282" at bounding box center [647, 402] width 787 height 22
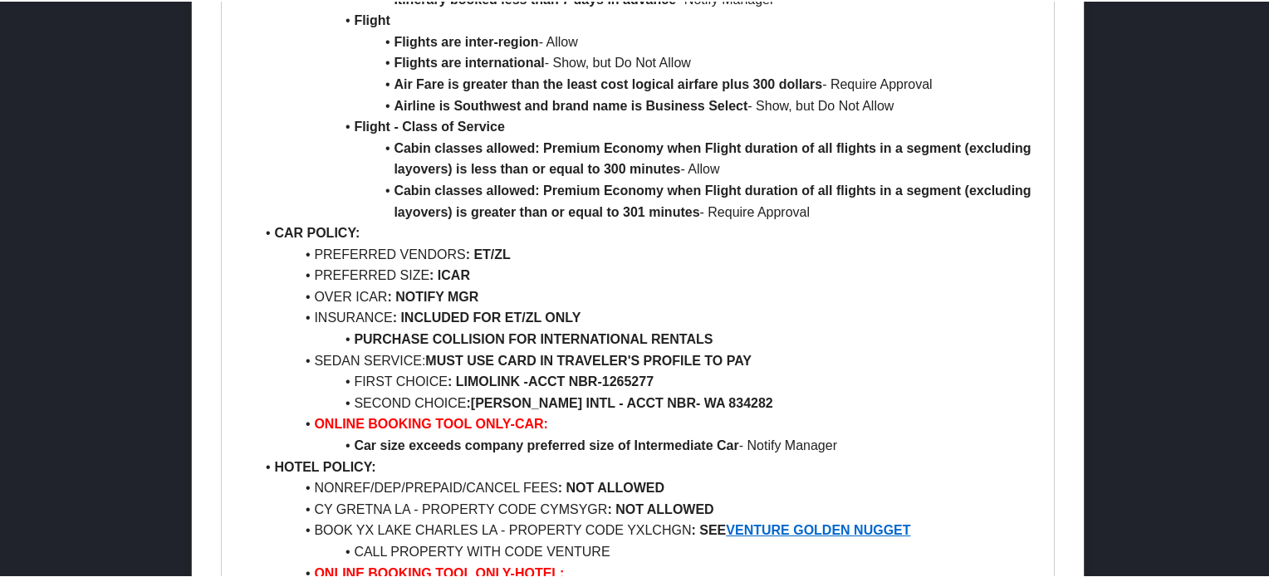
click at [449, 376] on strong ": LIMOLINK -" at bounding box center [488, 380] width 81 height 14
click at [601, 350] on li "SEDAN SERVICE: MUST USE CARD IN TRAVELER'S PROFILE TO PAY" at bounding box center [647, 360] width 787 height 22
drag, startPoint x: 353, startPoint y: 381, endPoint x: 638, endPoint y: 375, distance: 284.9
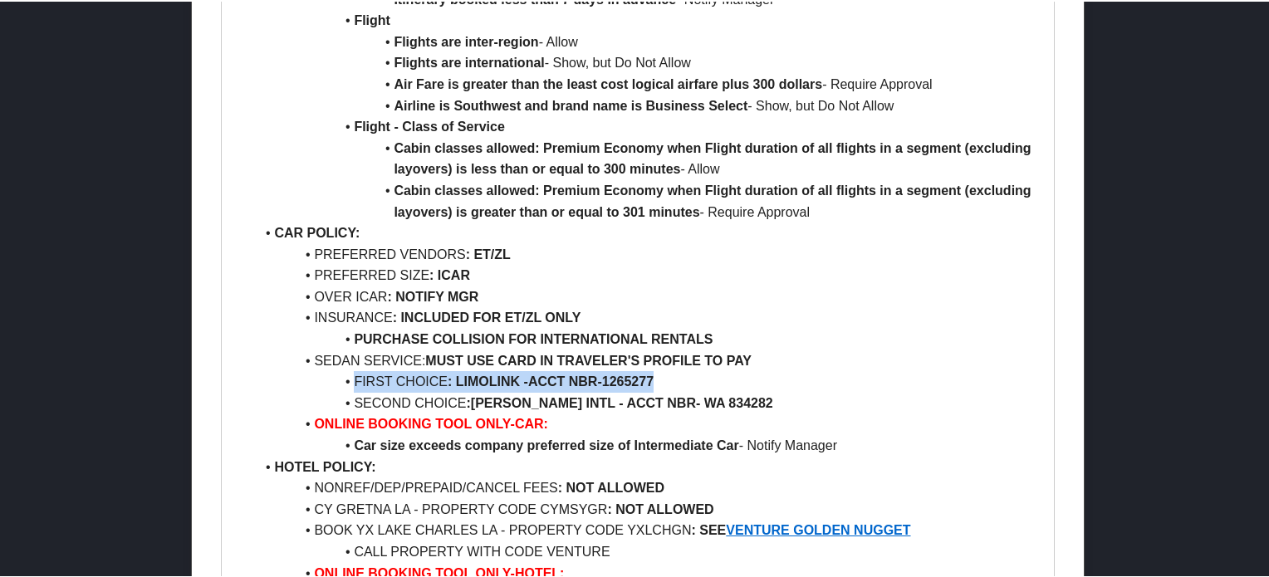
click at [694, 377] on li "FIRST CHOICE : LIMOLINK - ACCT NBR-1265277" at bounding box center [647, 381] width 787 height 22
click at [482, 379] on strong ": LIMOLINK -" at bounding box center [488, 380] width 81 height 14
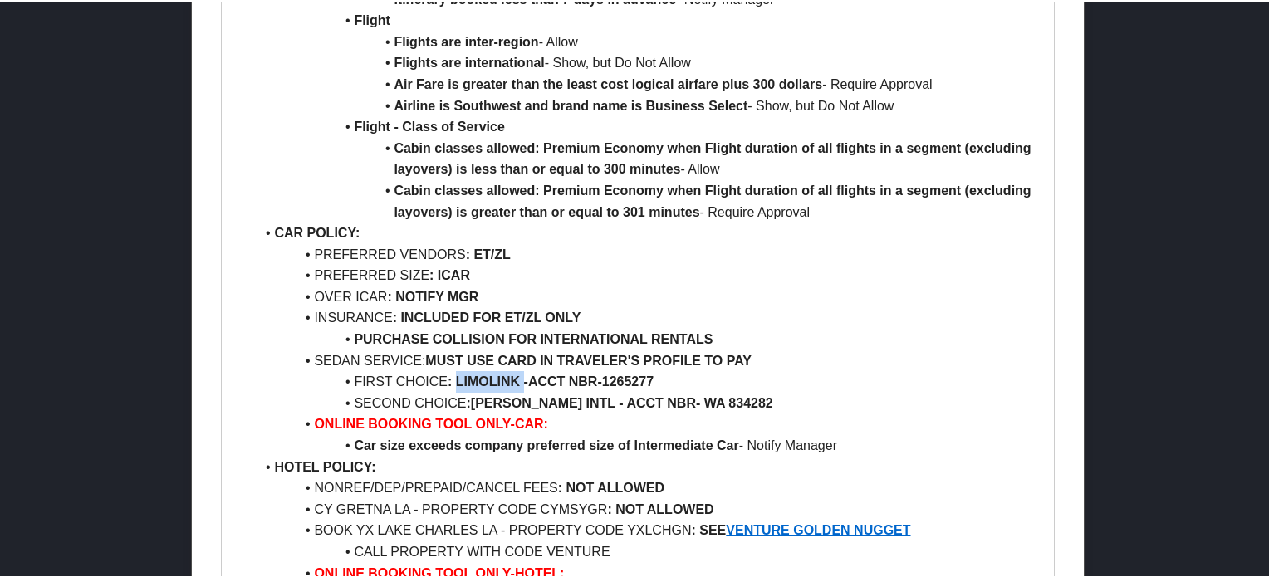
click at [482, 379] on strong ": LIMOLINK -" at bounding box center [488, 380] width 81 height 14
drag, startPoint x: 362, startPoint y: 377, endPoint x: 670, endPoint y: 378, distance: 308.1
click at [670, 378] on li "FIRST CHOICE : LIMOLINK - ACCT NBR-1265277" at bounding box center [647, 381] width 787 height 22
click at [498, 370] on li "FIRST CHOICE : LIMOLINK - ACCT NBR-1265277" at bounding box center [647, 381] width 787 height 22
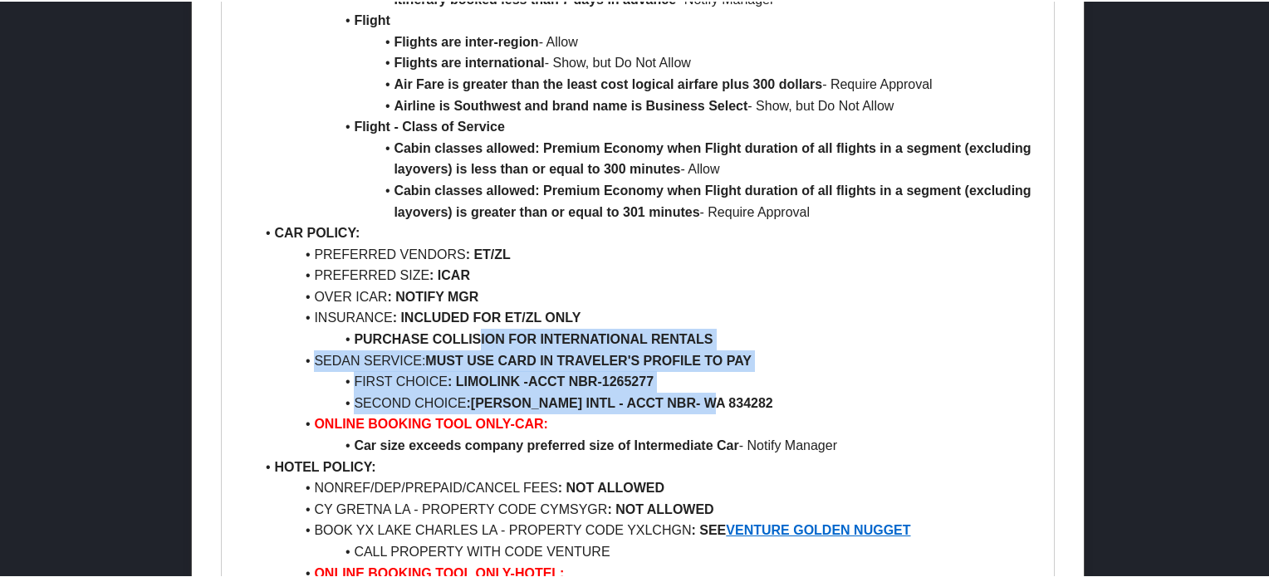
drag, startPoint x: 752, startPoint y: 395, endPoint x: 481, endPoint y: 341, distance: 276.9
click at [481, 341] on ul "AIR POLICY: PREFERRED AIRLINE : UA FIRST/BUS CLASS : NOT ALLOWED PREM ECON CLAS…" at bounding box center [637, 263] width 806 height 1105
click at [609, 395] on strong "[PERSON_NAME] INTL - ACCT NBR- WA 834282" at bounding box center [622, 402] width 302 height 14
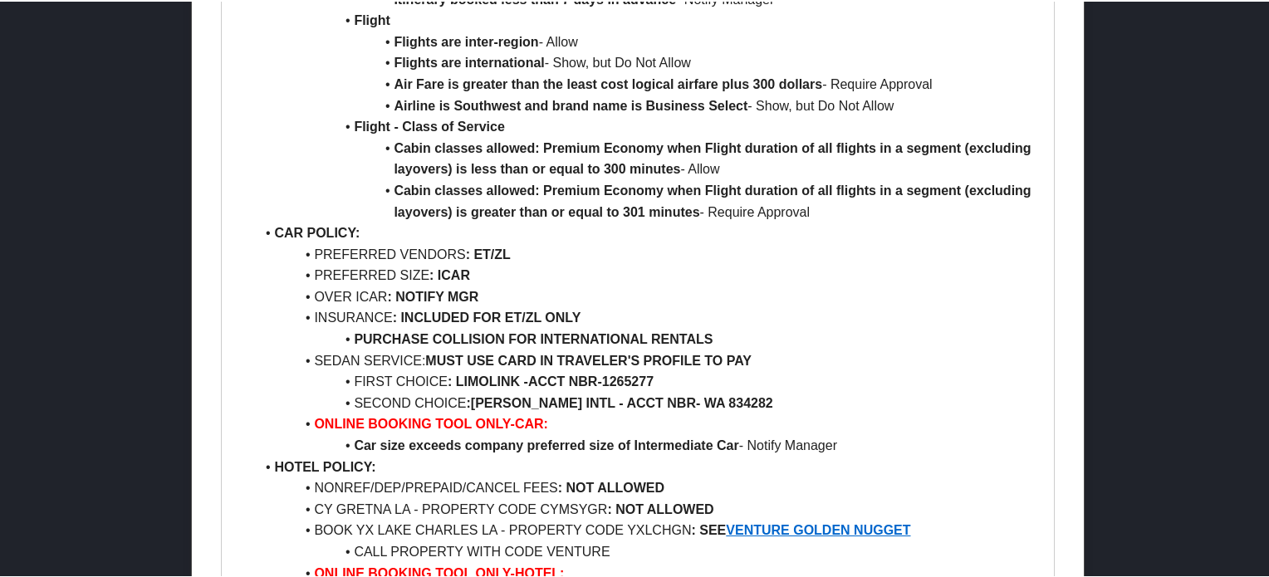
click at [515, 395] on strong "[PERSON_NAME] INTL - ACCT NBR- WA 834282" at bounding box center [622, 402] width 302 height 14
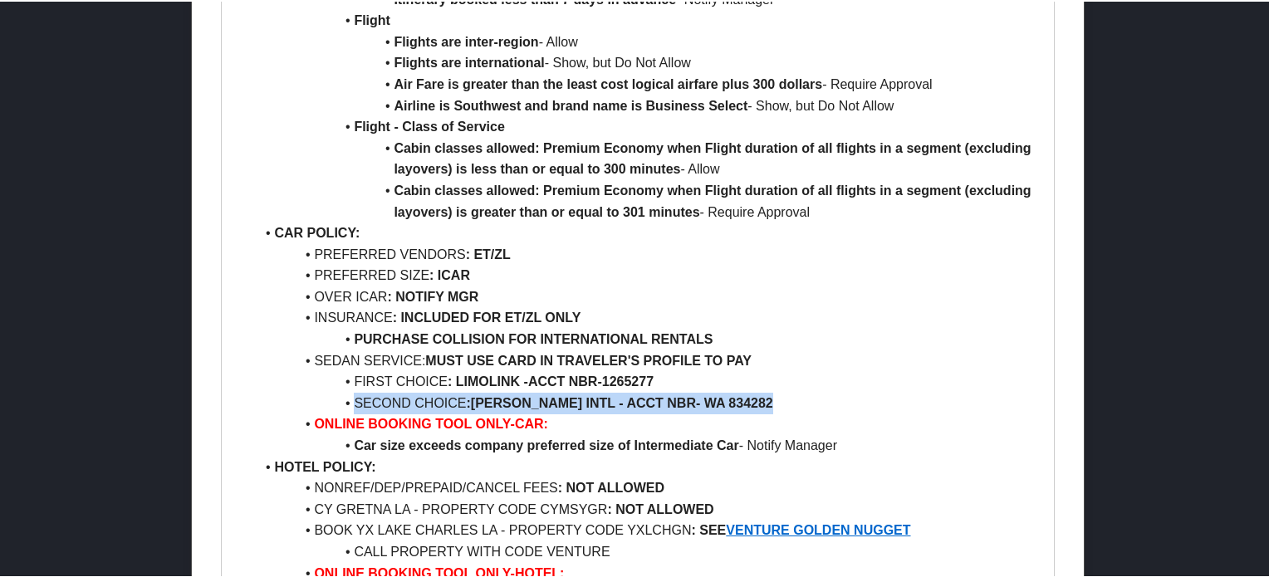
click at [515, 395] on strong "[PERSON_NAME] INTL - ACCT NBR- WA 834282" at bounding box center [622, 402] width 302 height 14
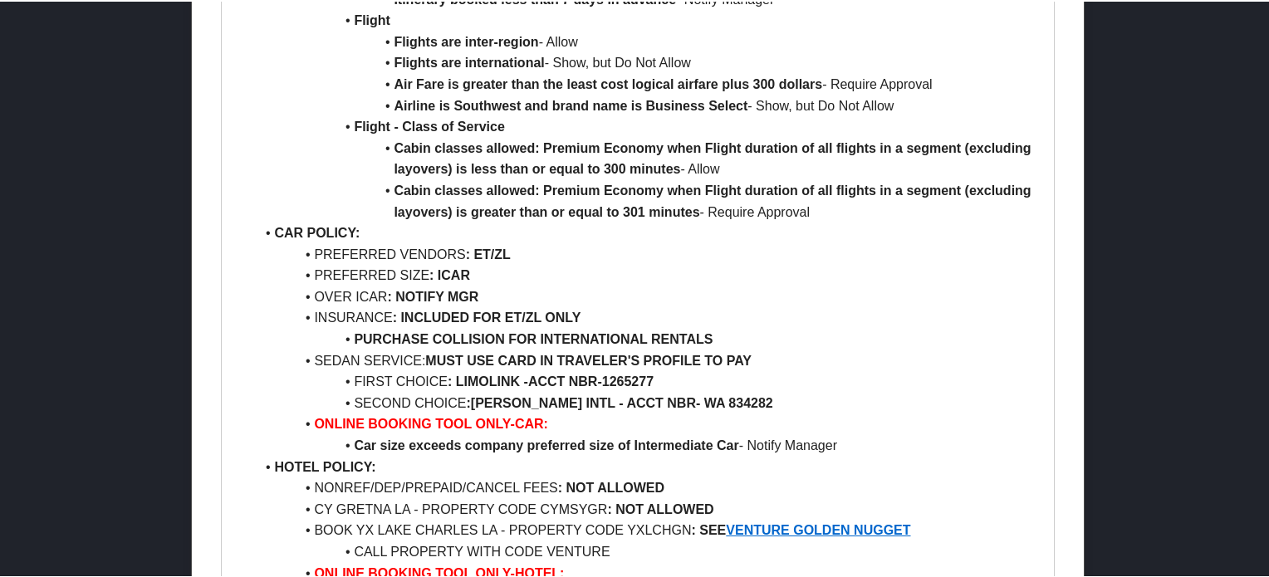
click at [485, 382] on strong ": LIMOLINK -" at bounding box center [488, 380] width 81 height 14
click at [502, 399] on strong "[PERSON_NAME] INTL - ACCT NBR- WA 834282" at bounding box center [622, 402] width 302 height 14
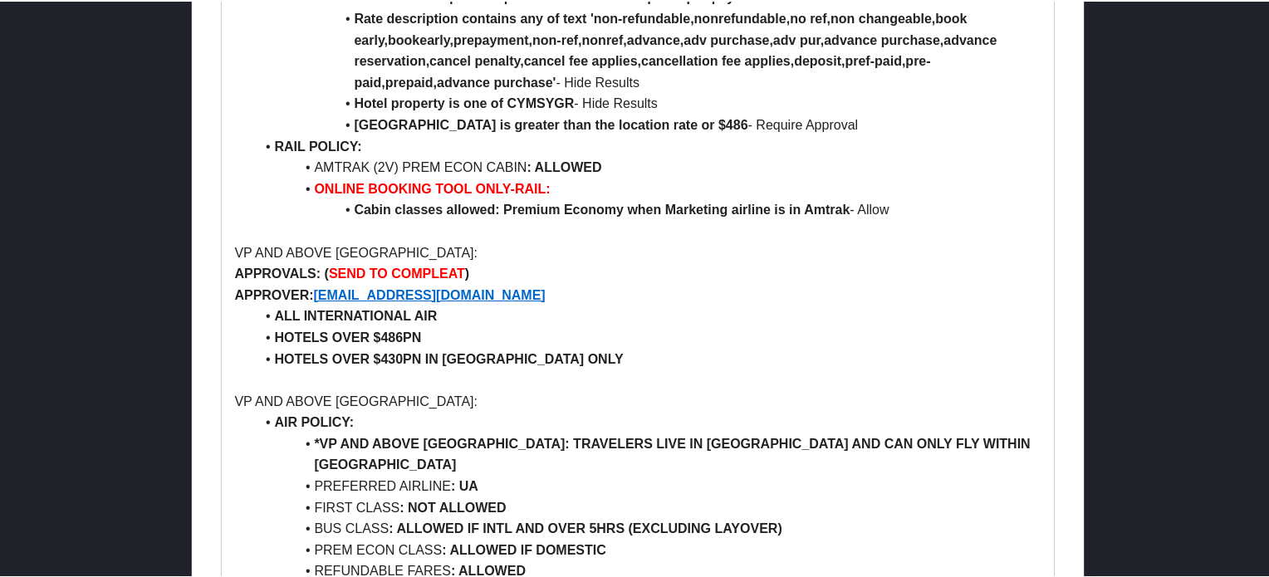
scroll to position [3404, 0]
